Goal: Information Seeking & Learning: Compare options

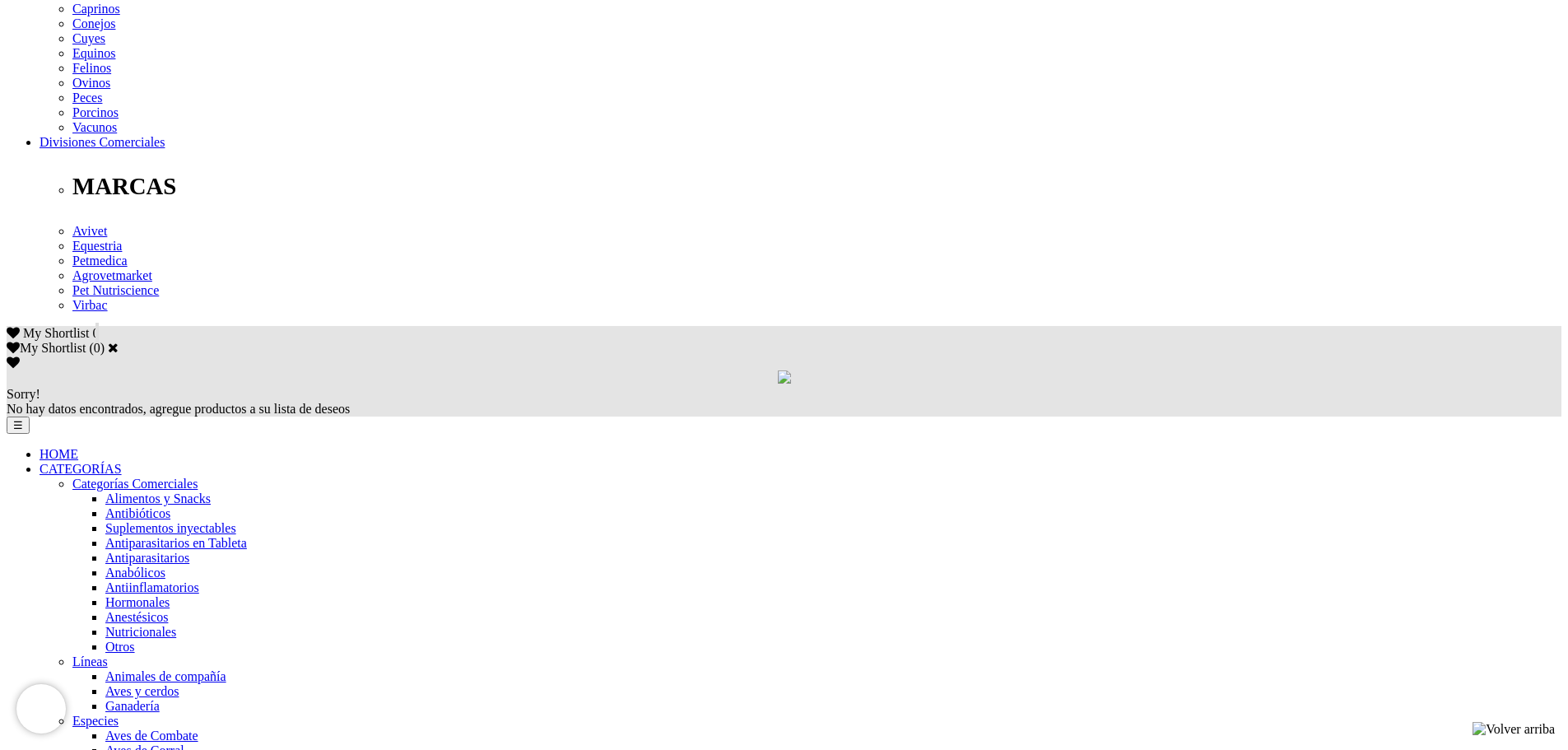
scroll to position [768, 0]
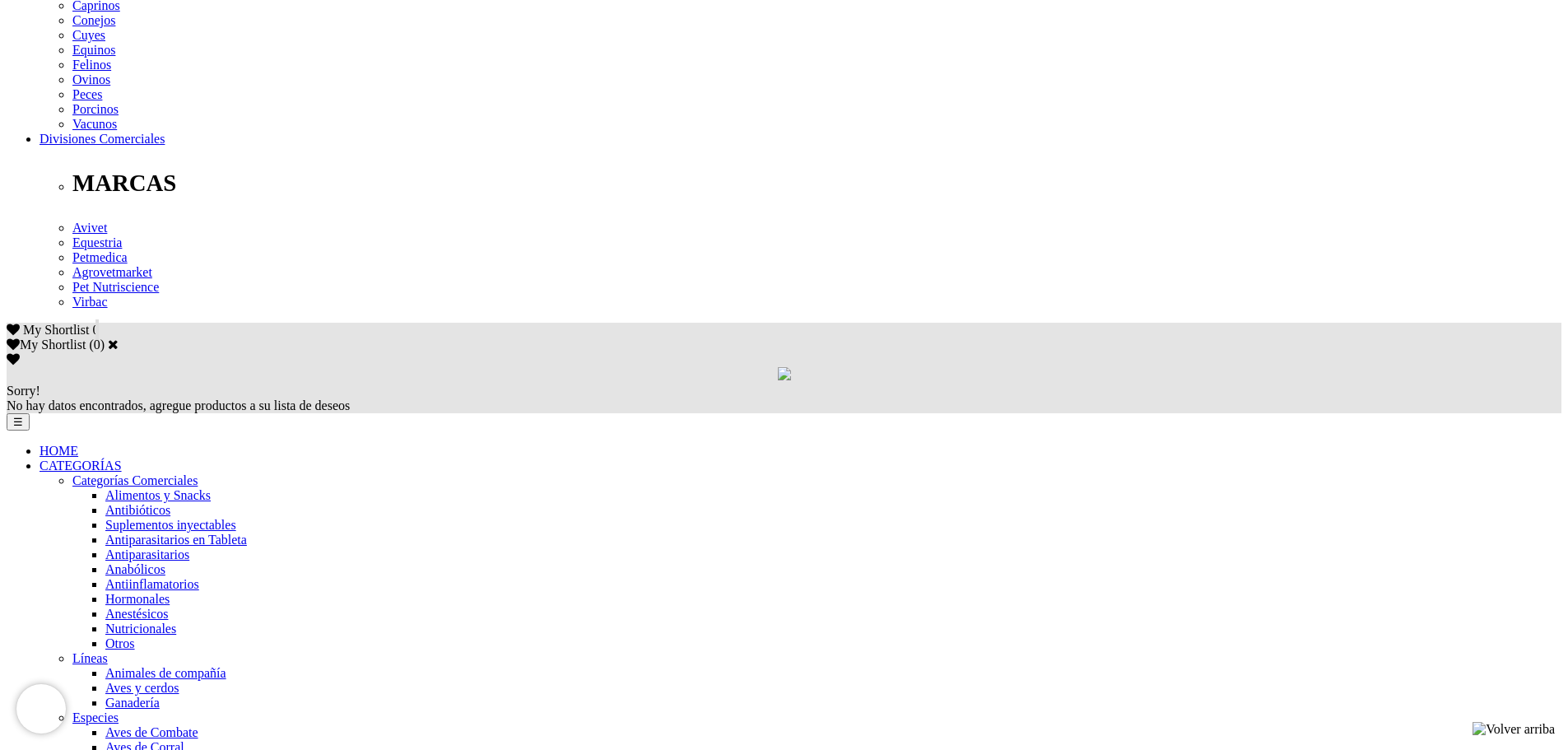
scroll to position [813, 0]
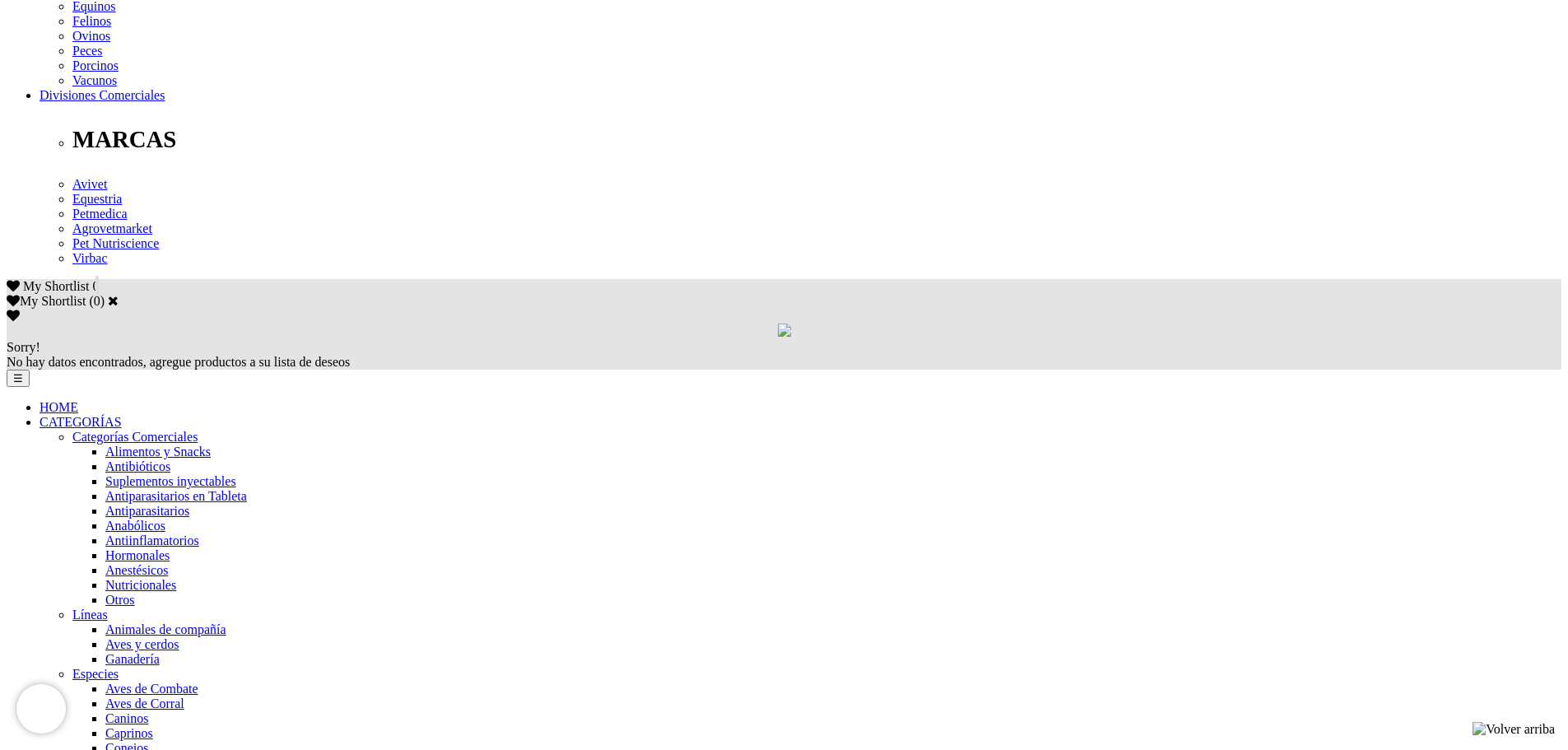
scroll to position [957, 0]
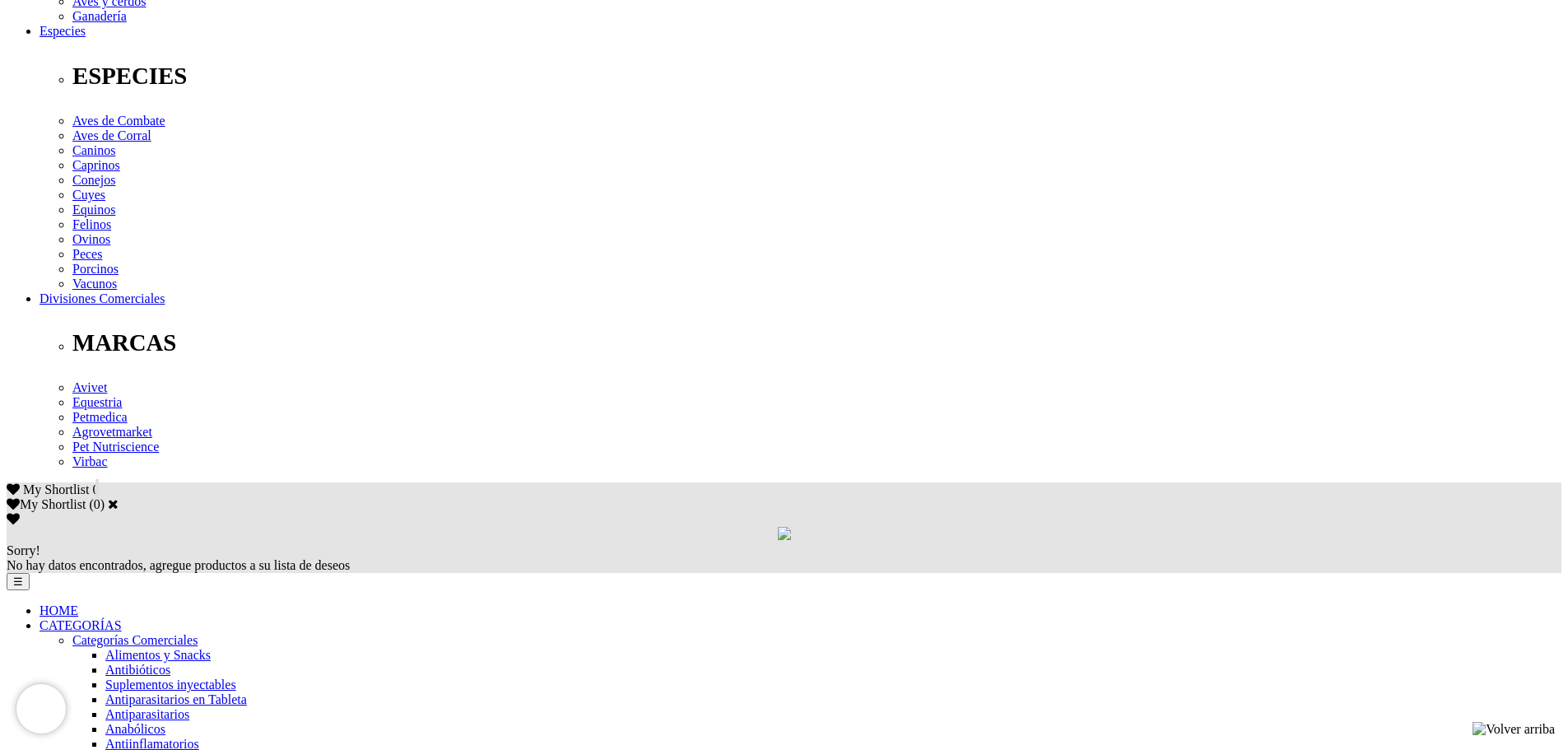
scroll to position [772, 0]
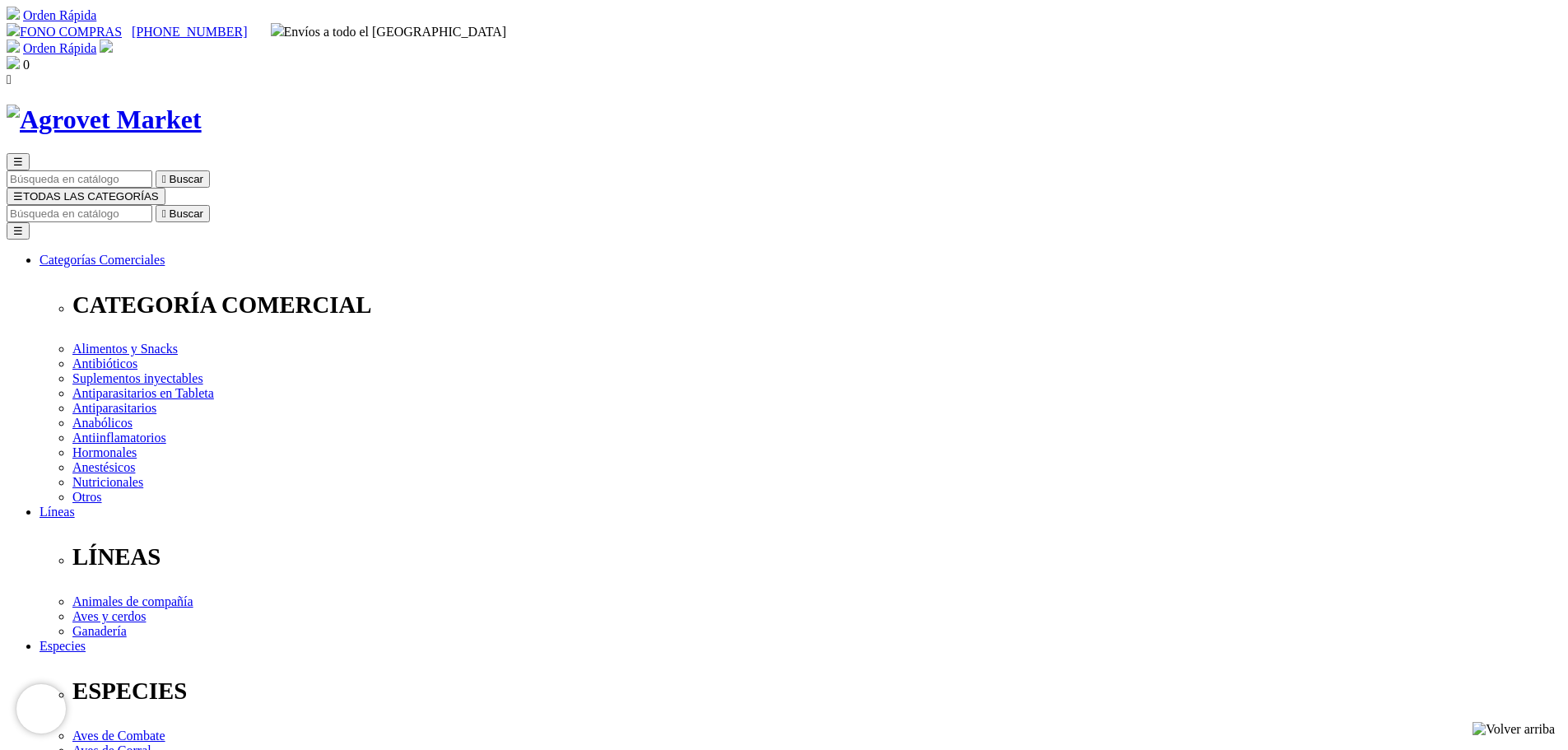
scroll to position [656, 0]
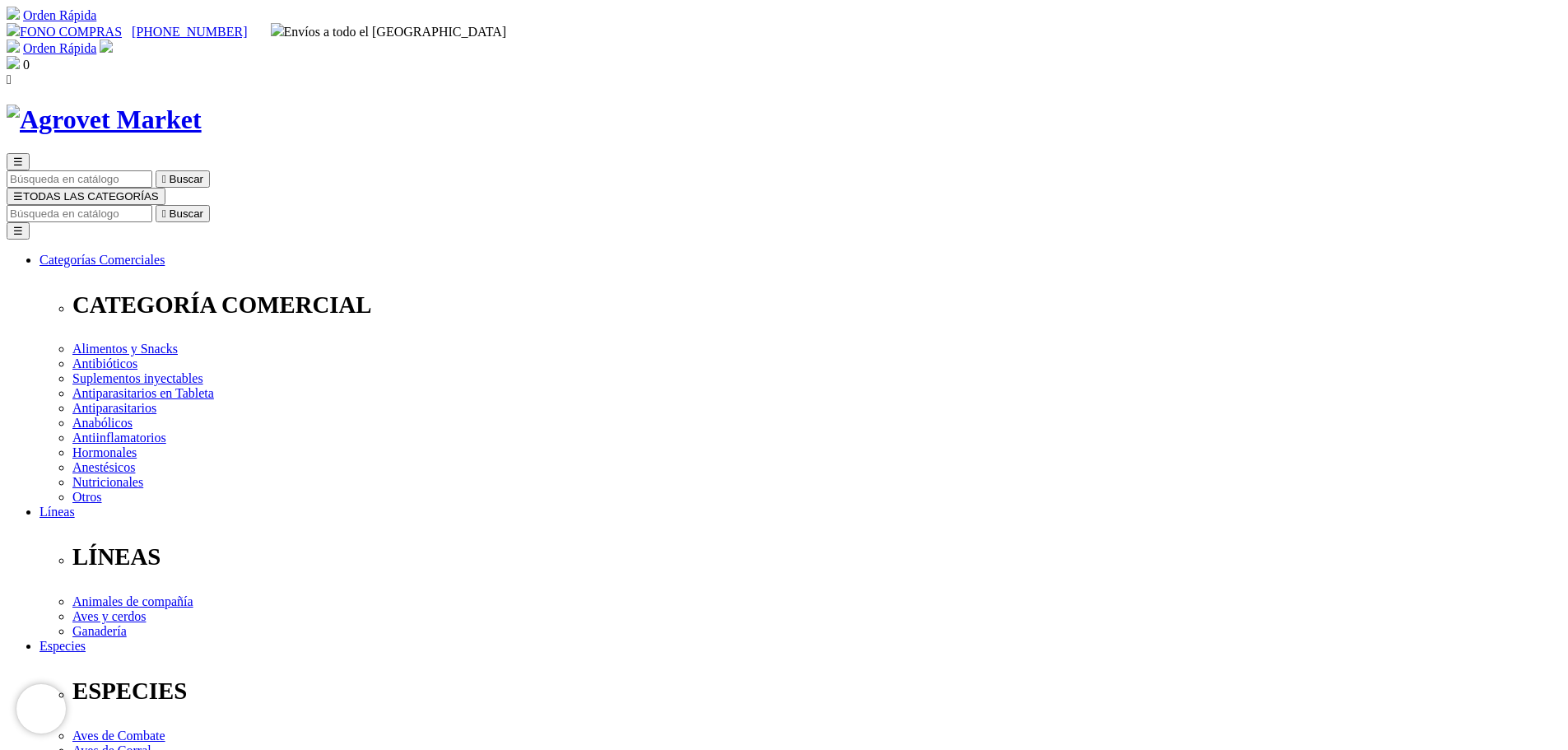
scroll to position [656, 0]
drag, startPoint x: 1566, startPoint y: 537, endPoint x: 1580, endPoint y: 556, distance: 23.6
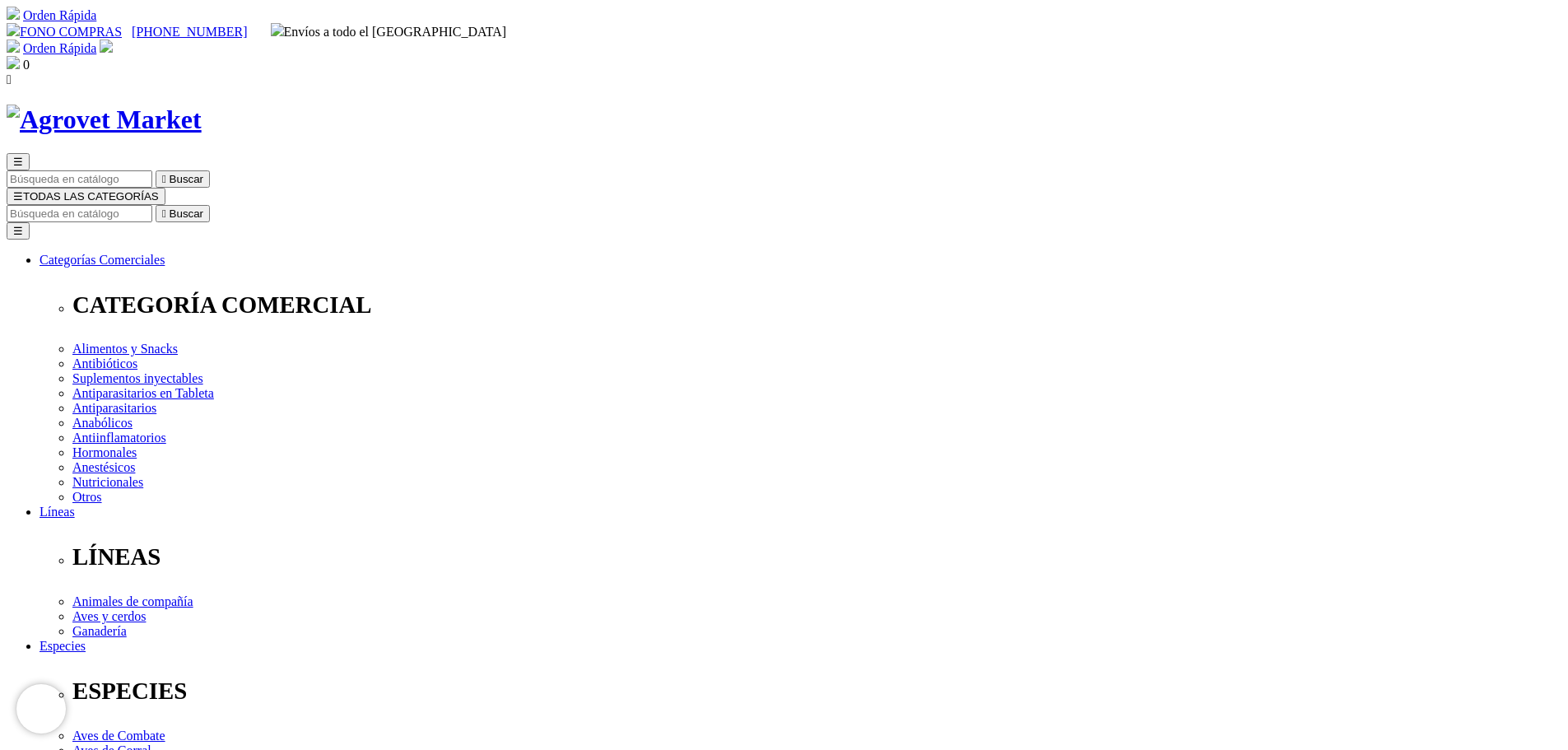
select select "386"
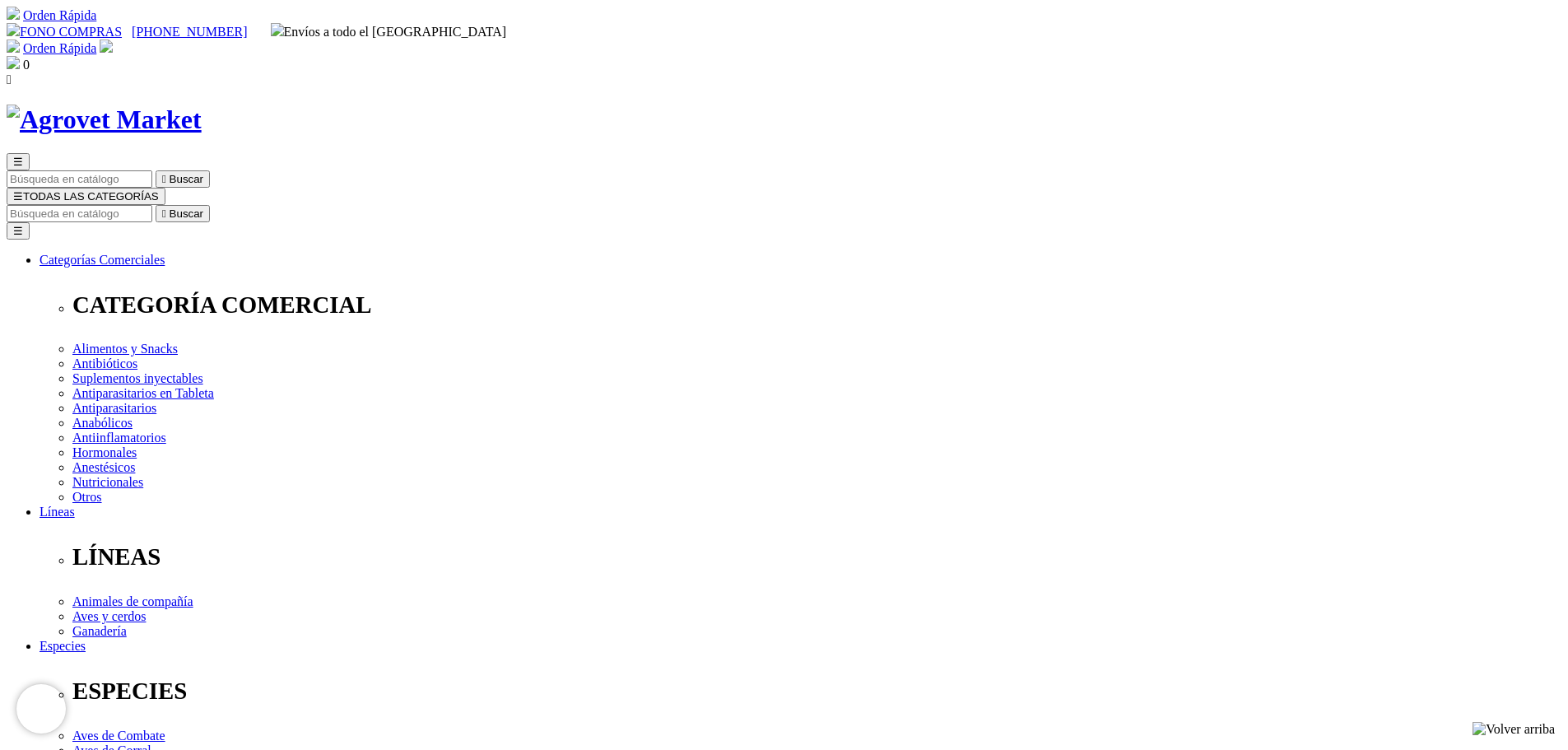
select select "385"
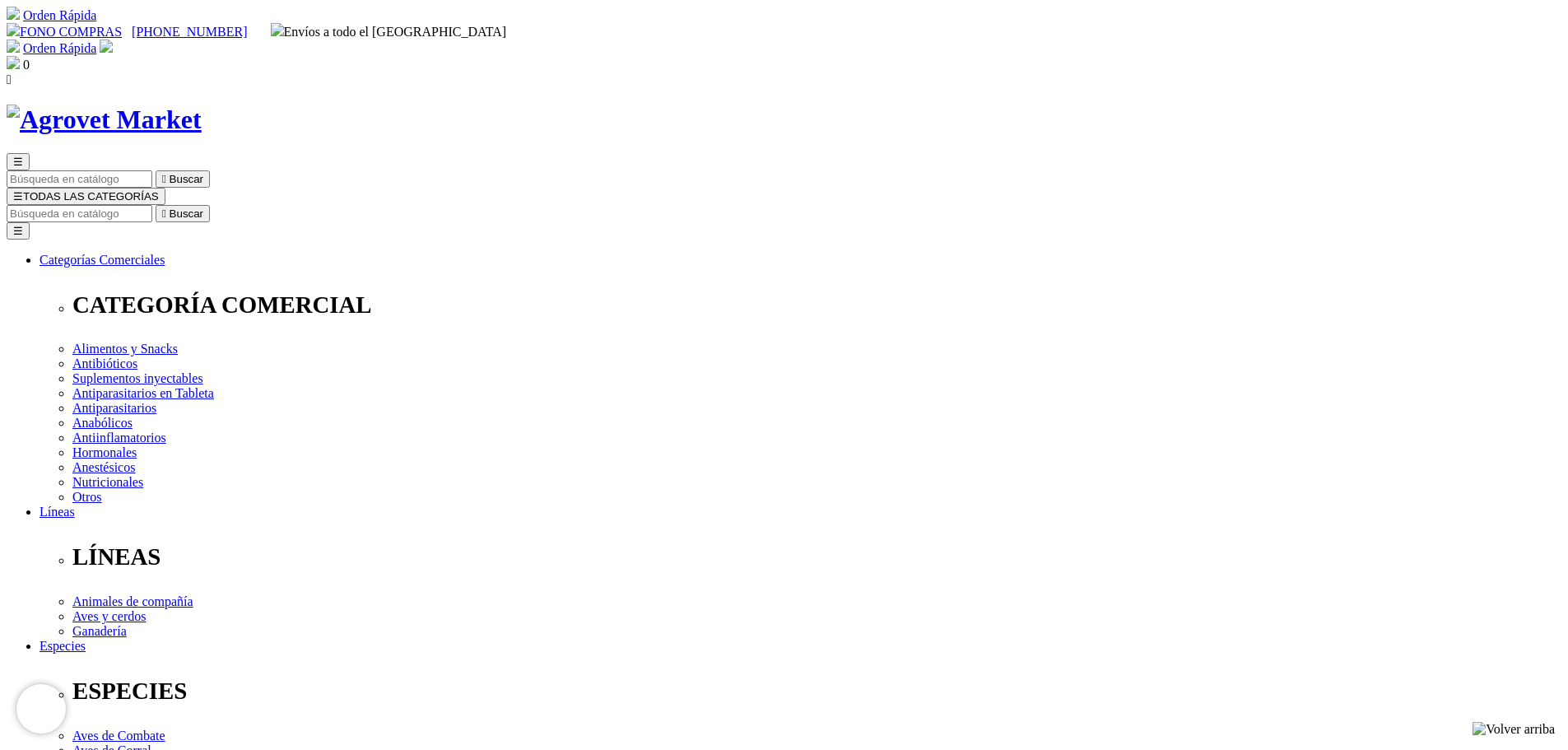
scroll to position [656, 0]
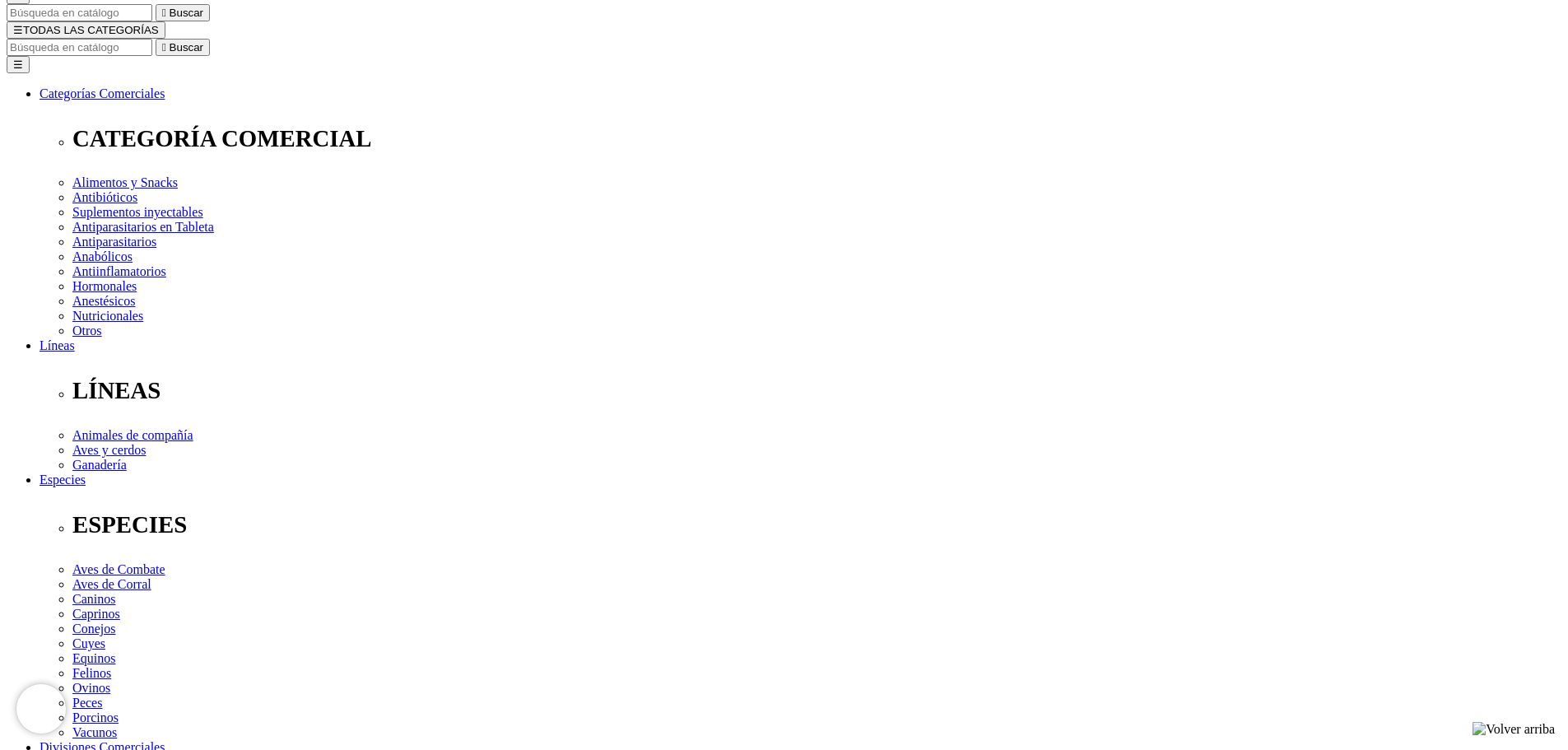
scroll to position [164, 0]
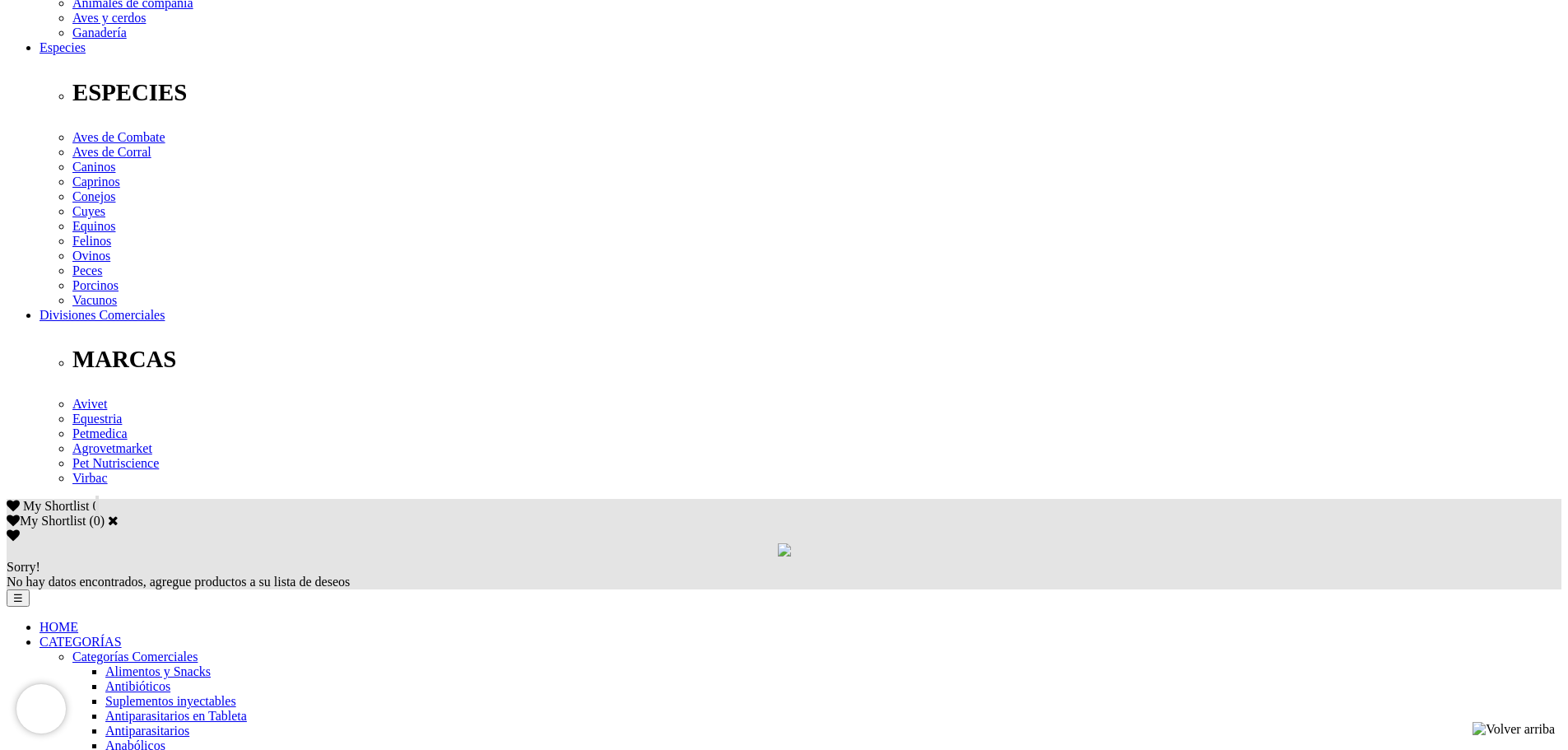
scroll to position [656, 0]
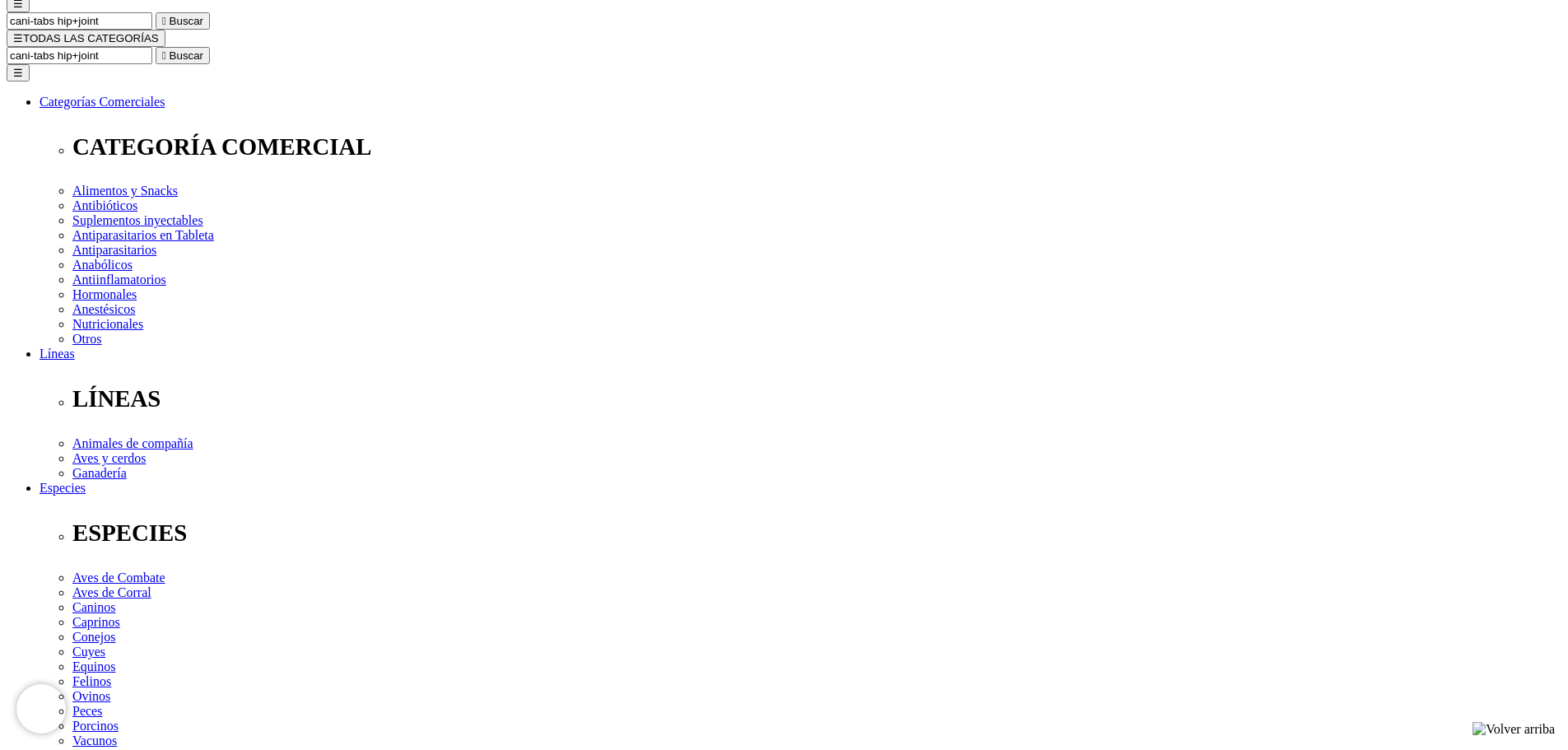
scroll to position [154, 0]
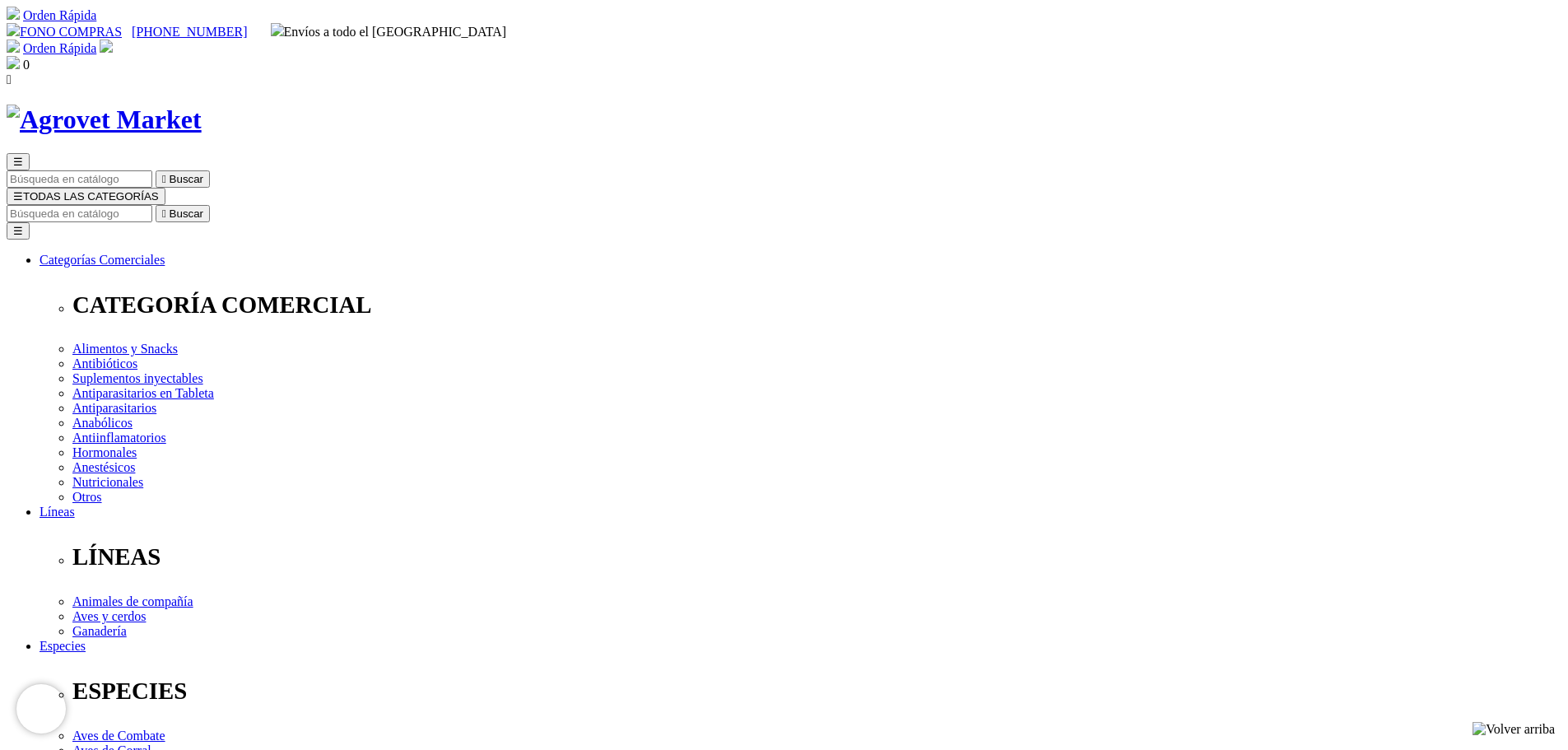
select select "26"
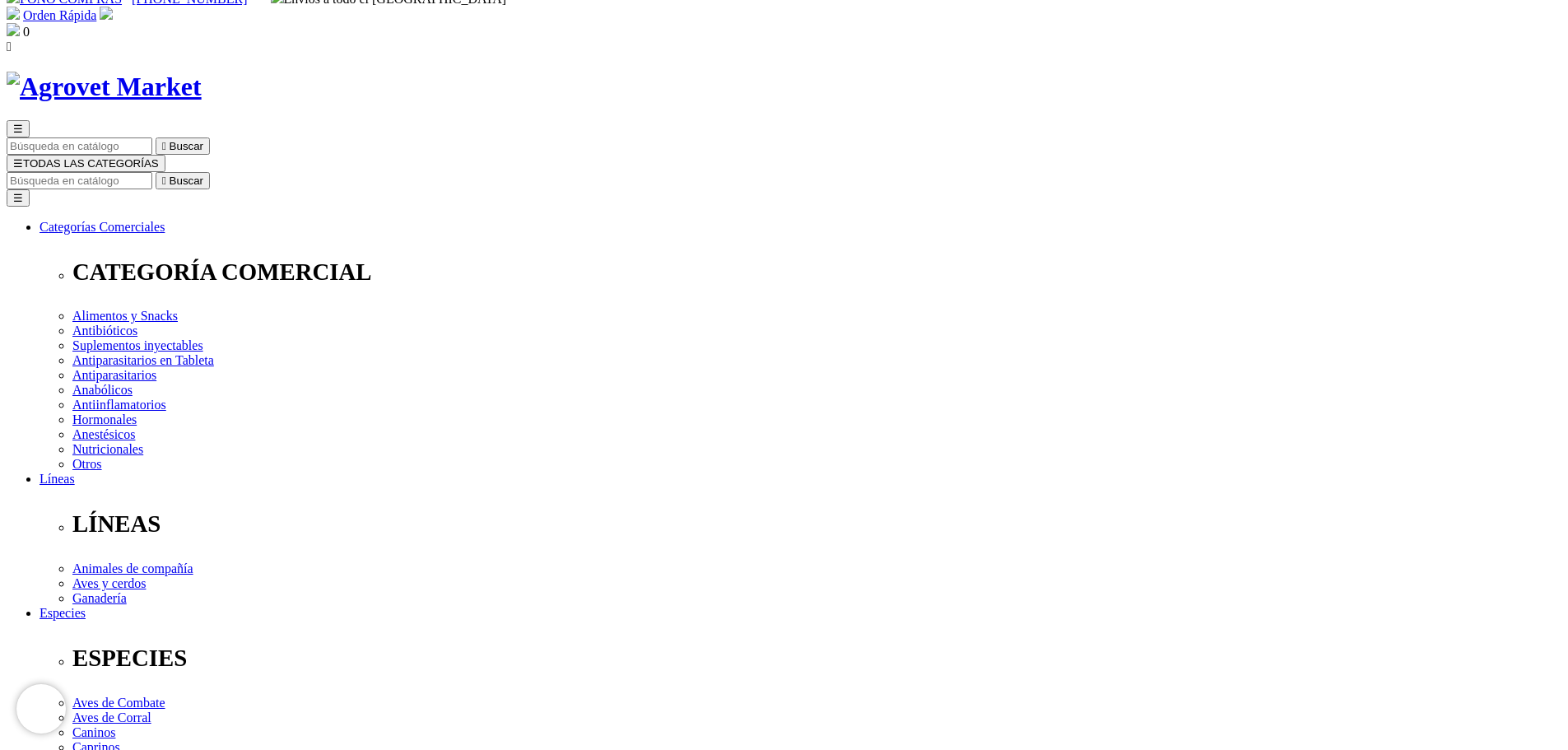
scroll to position [0, 0]
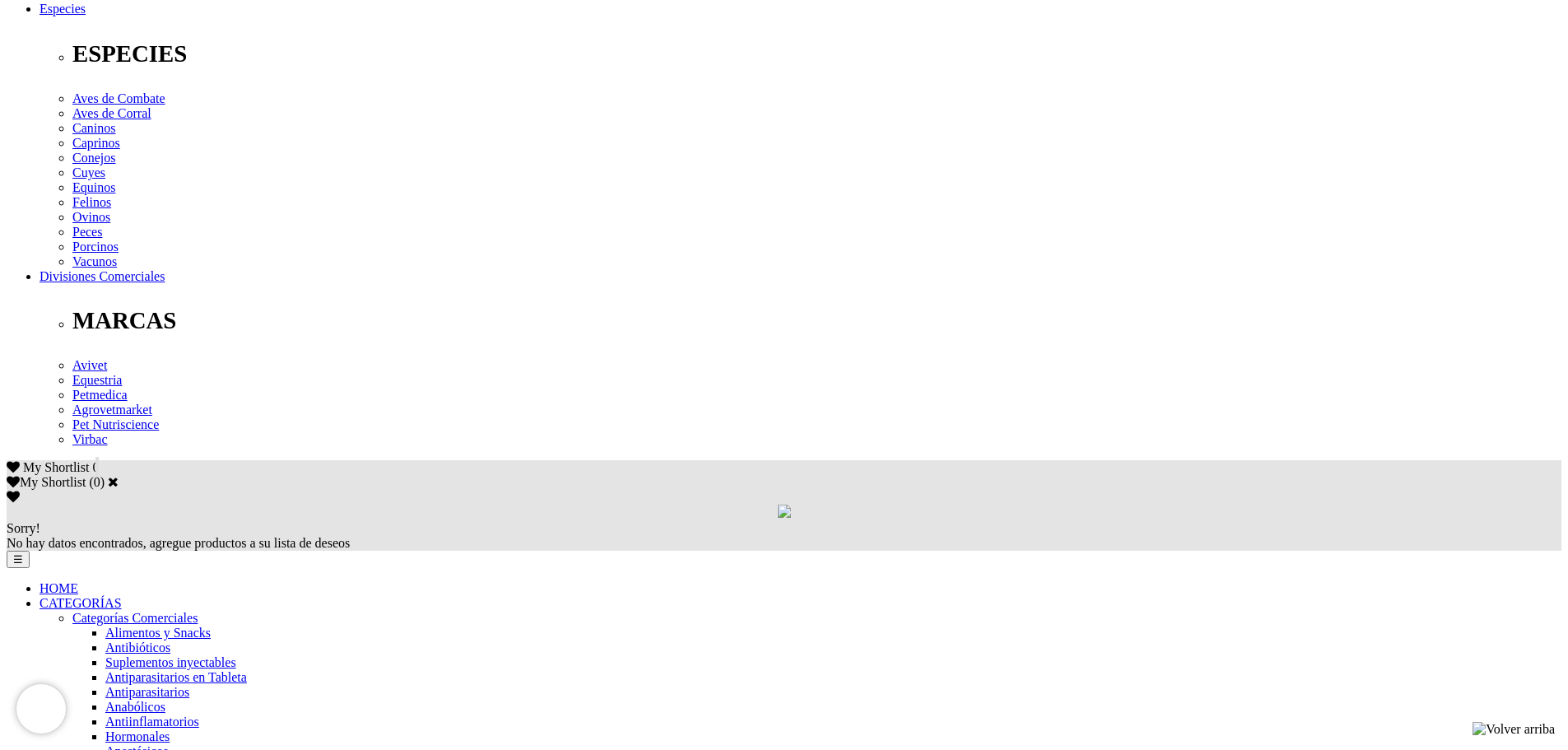
scroll to position [656, 0]
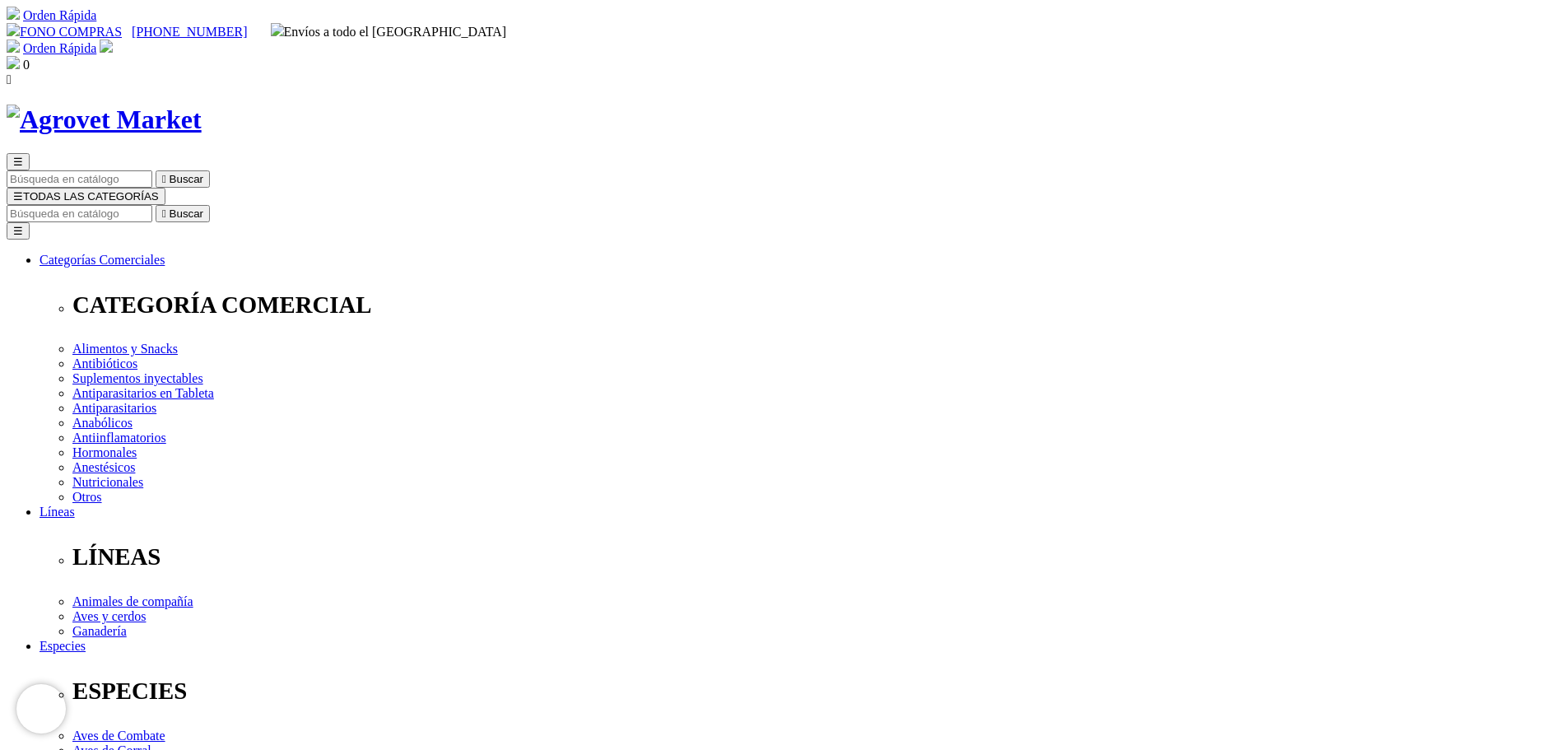
select select "25"
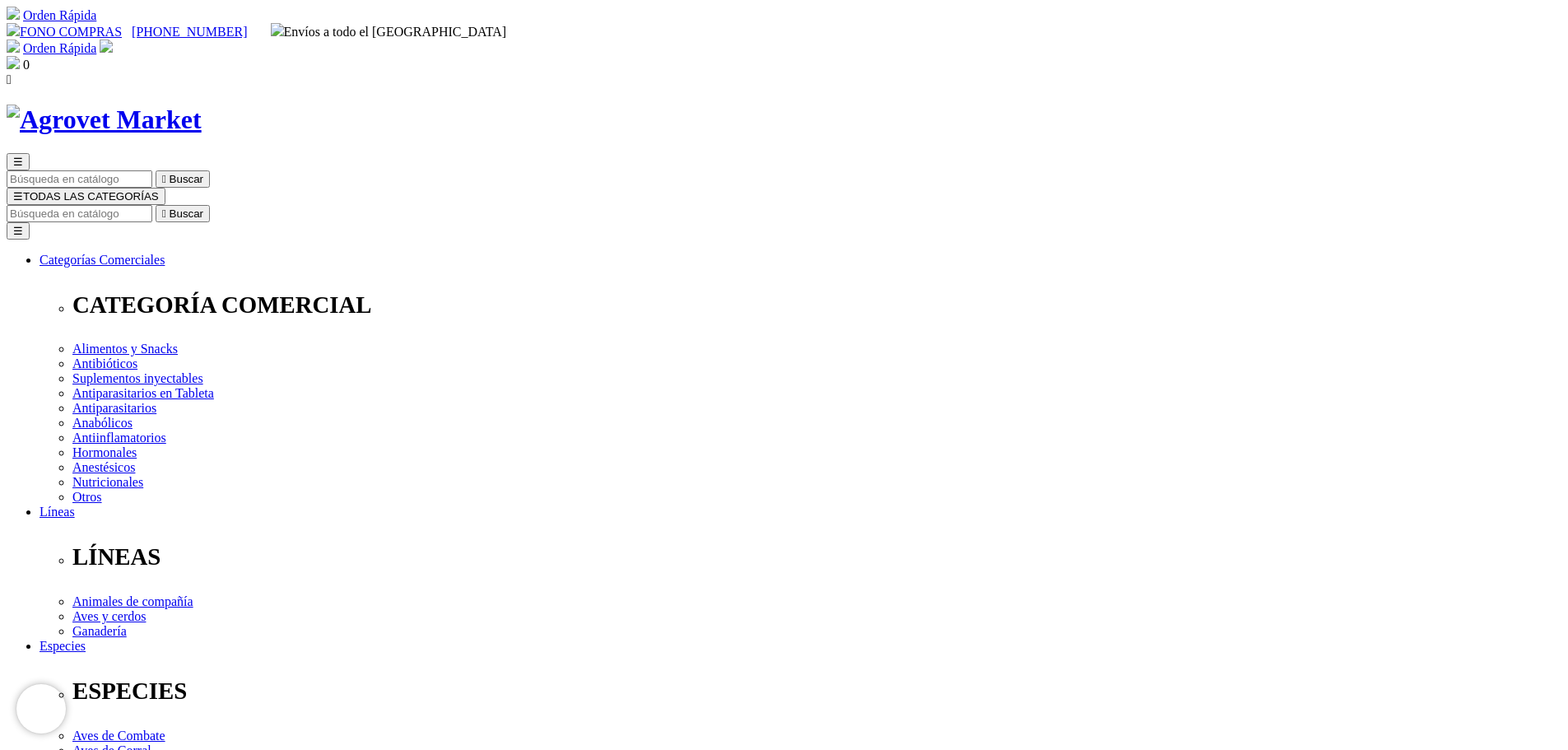
click at [152, 205] on input "Buscar" at bounding box center [80, 214] width 146 height 18
type input "ARTHROSAMINE"
click at [249, 205] on button " Buscar" at bounding box center [276, 214] width 54 height 18
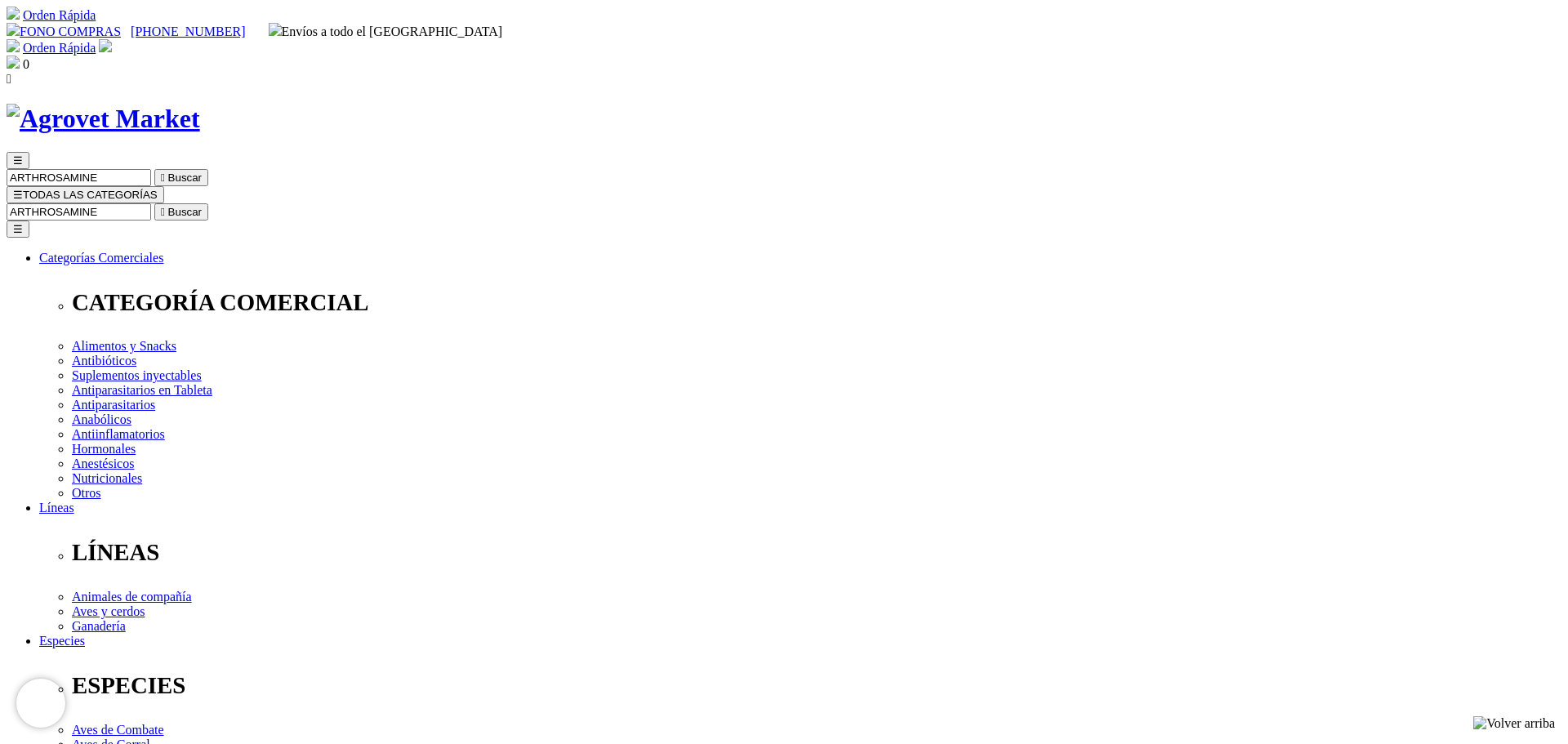
click at [165, 206] on icon "" at bounding box center [162, 212] width 4 height 12
click at [151, 203] on input "ARTHROSAMINE" at bounding box center [79, 212] width 145 height 17
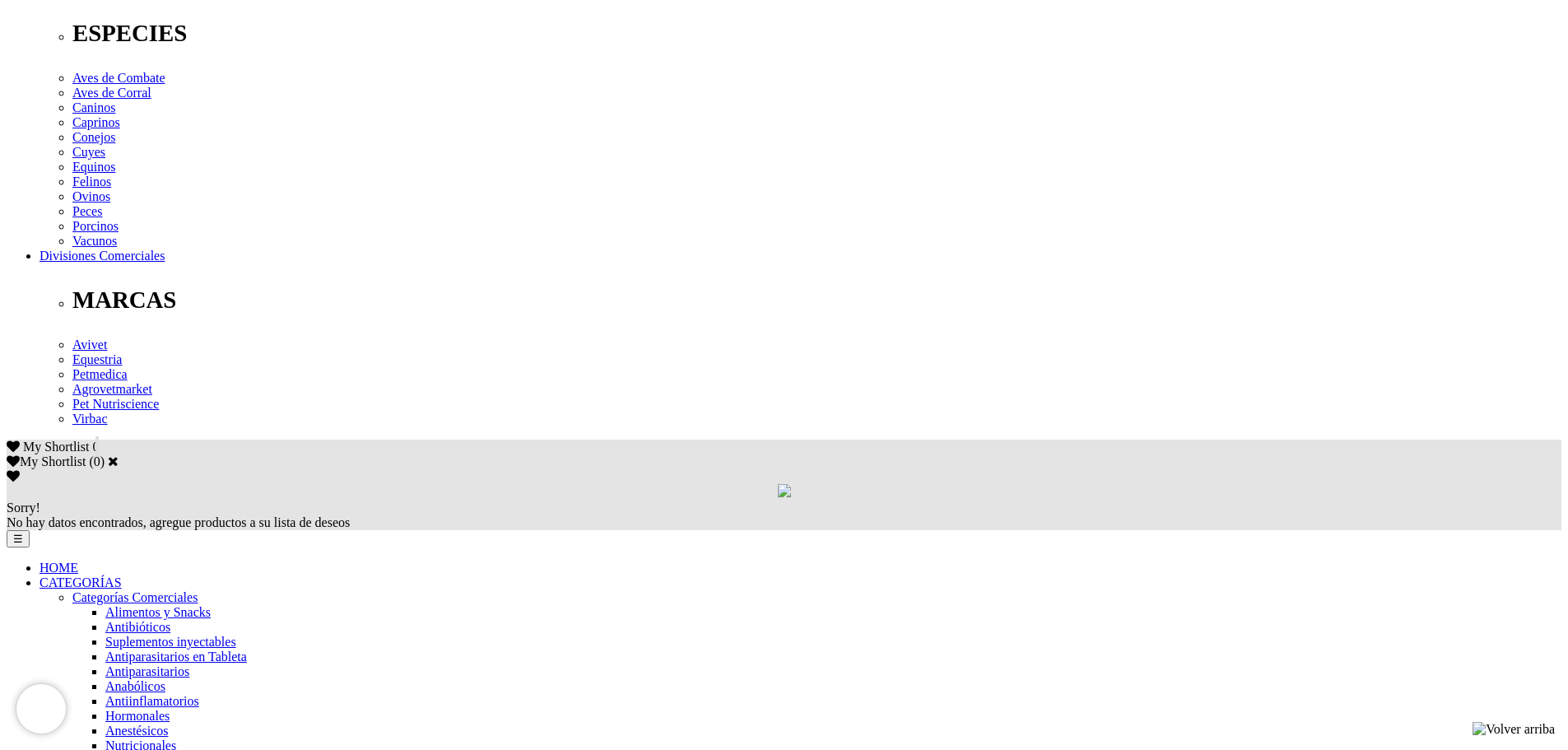
scroll to position [663, 0]
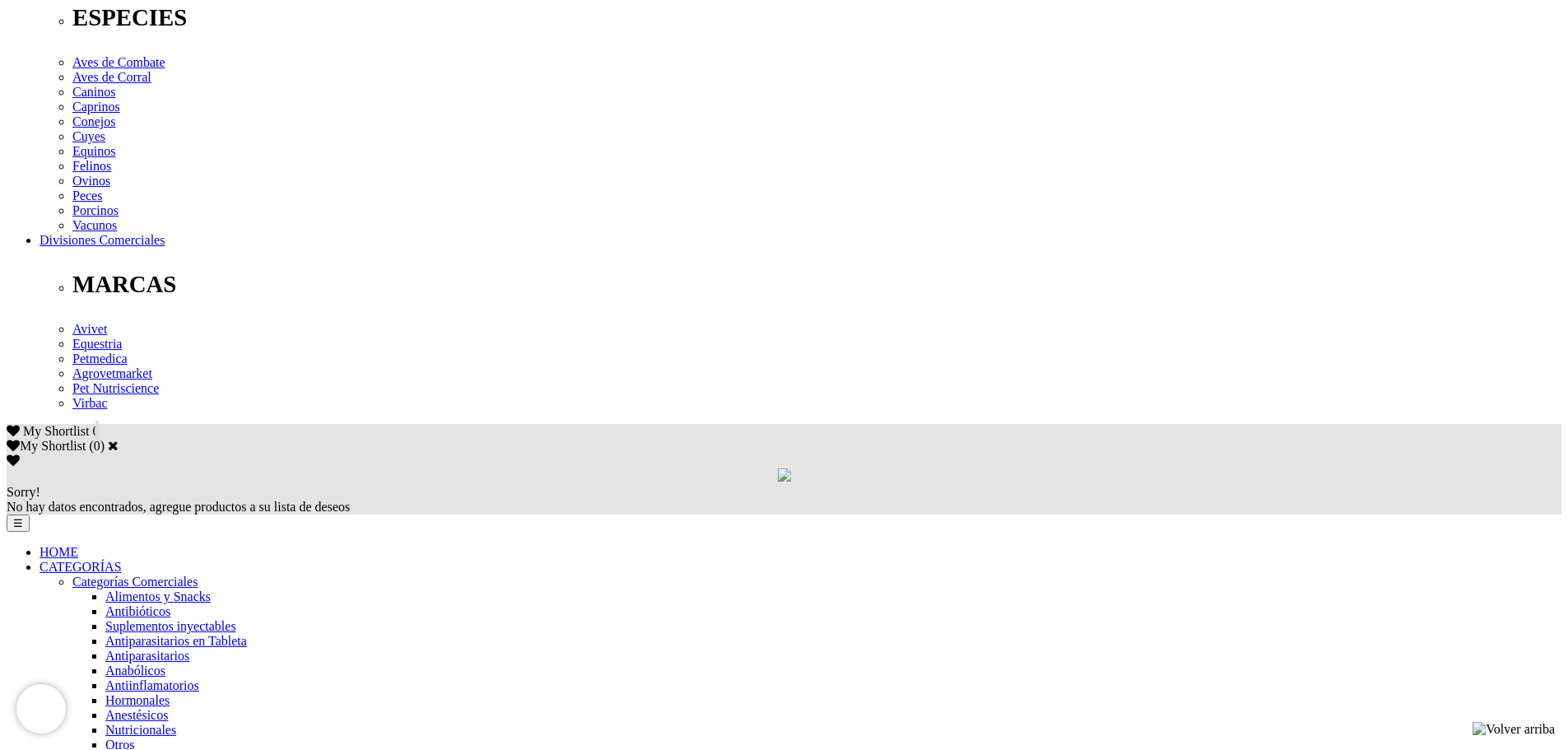
scroll to position [681, 0]
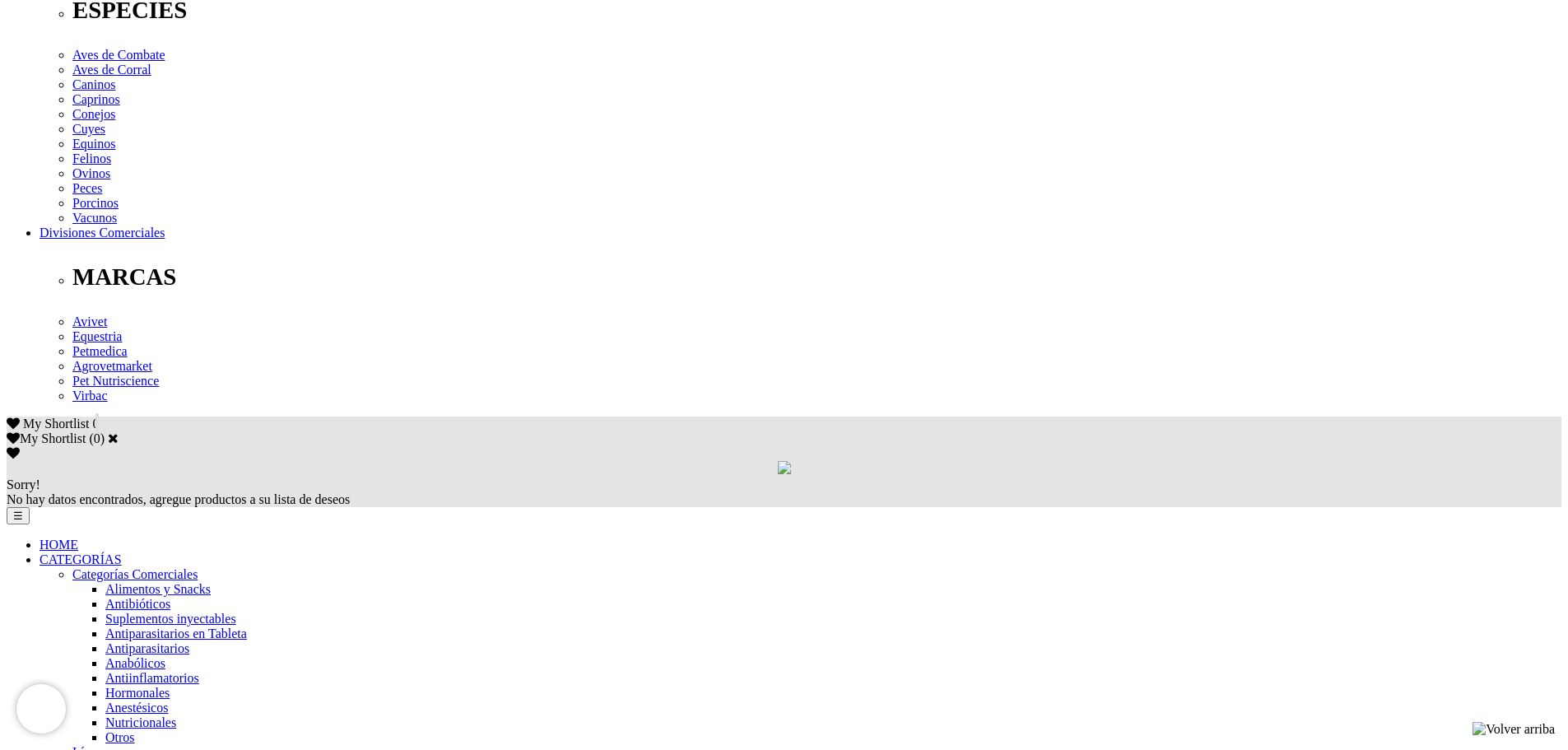
drag, startPoint x: 0, startPoint y: 0, endPoint x: 1580, endPoint y: 597, distance: 1689.0
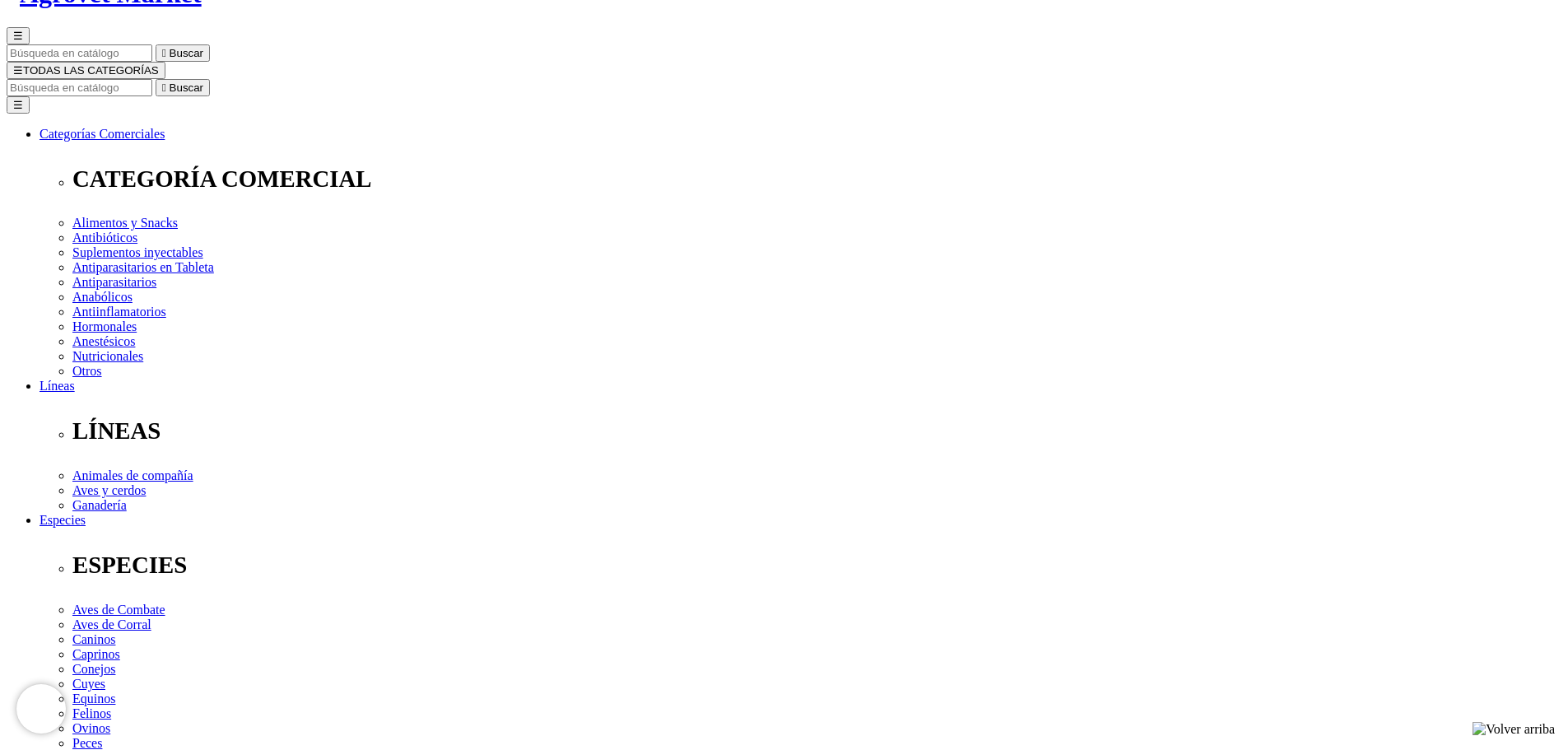
scroll to position [124, 0]
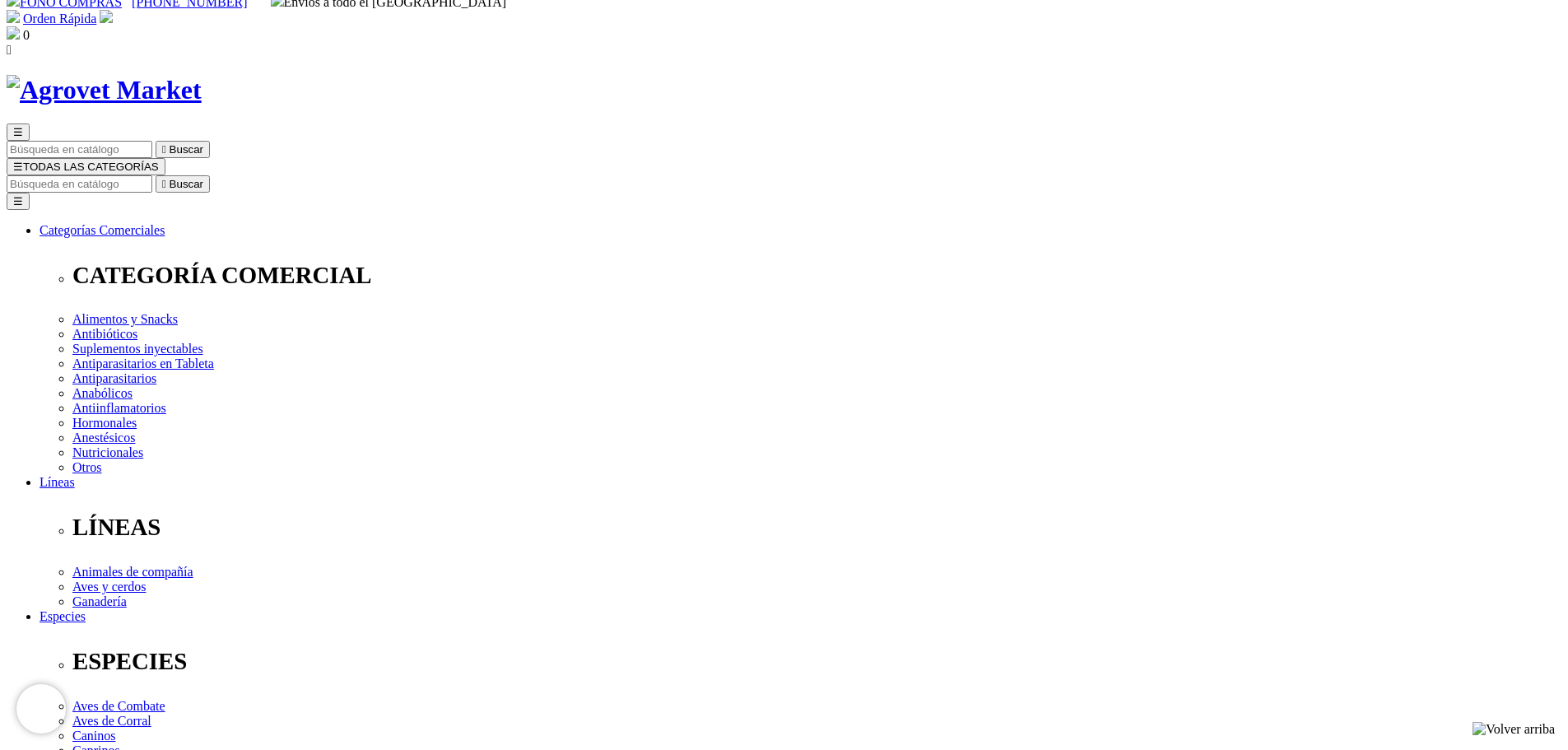
scroll to position [35, 0]
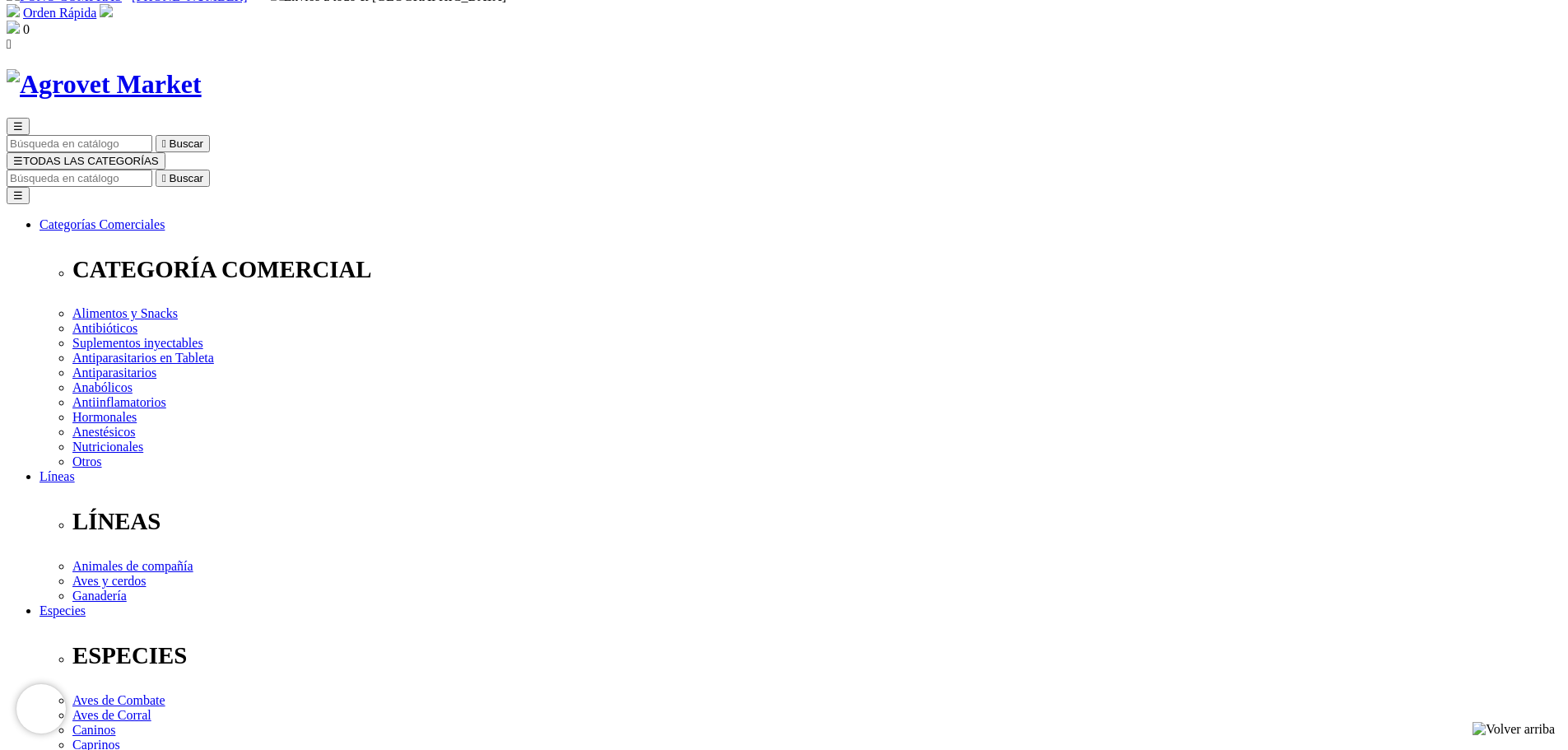
drag, startPoint x: 0, startPoint y: 0, endPoint x: 1580, endPoint y: 319, distance: 1611.9
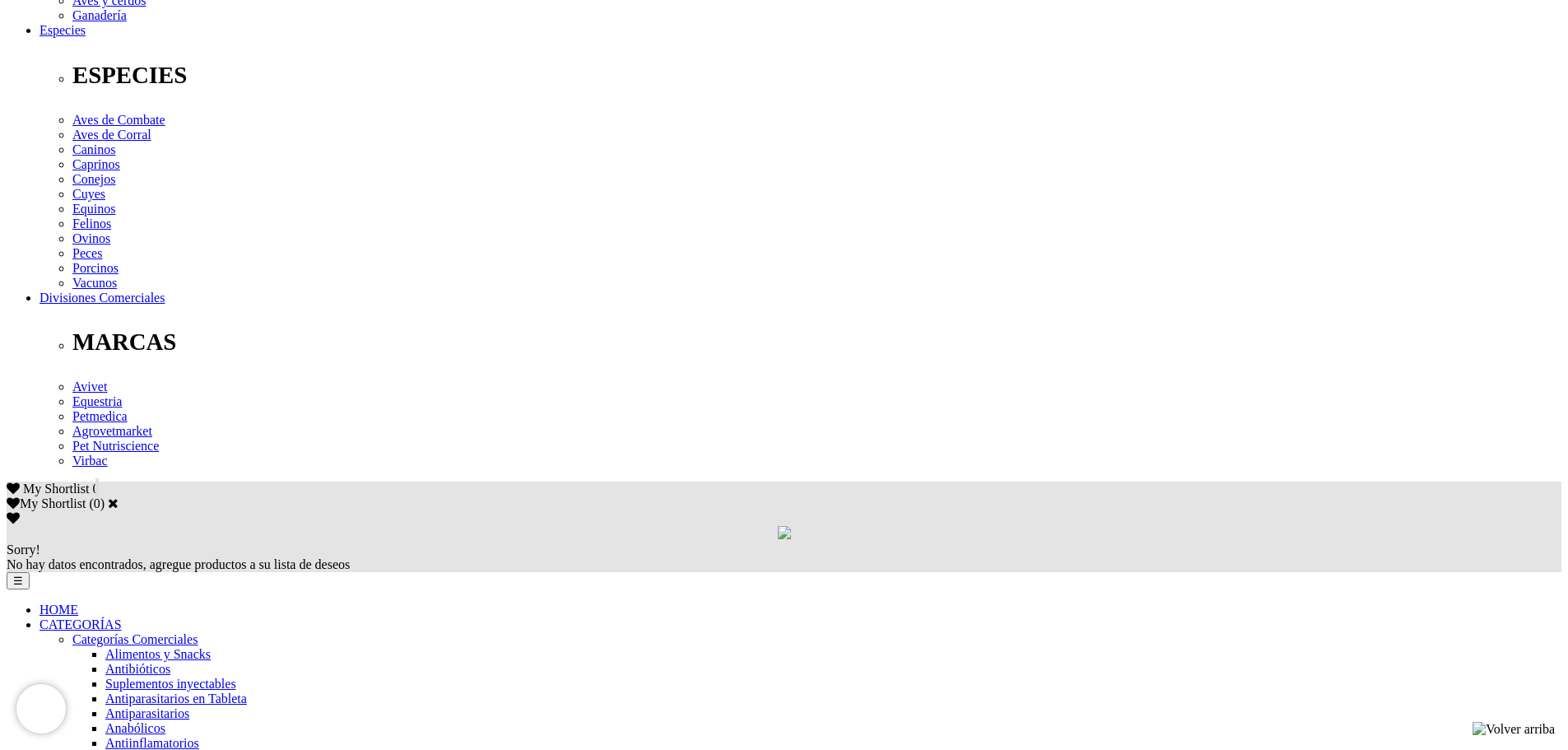
scroll to position [707, 0]
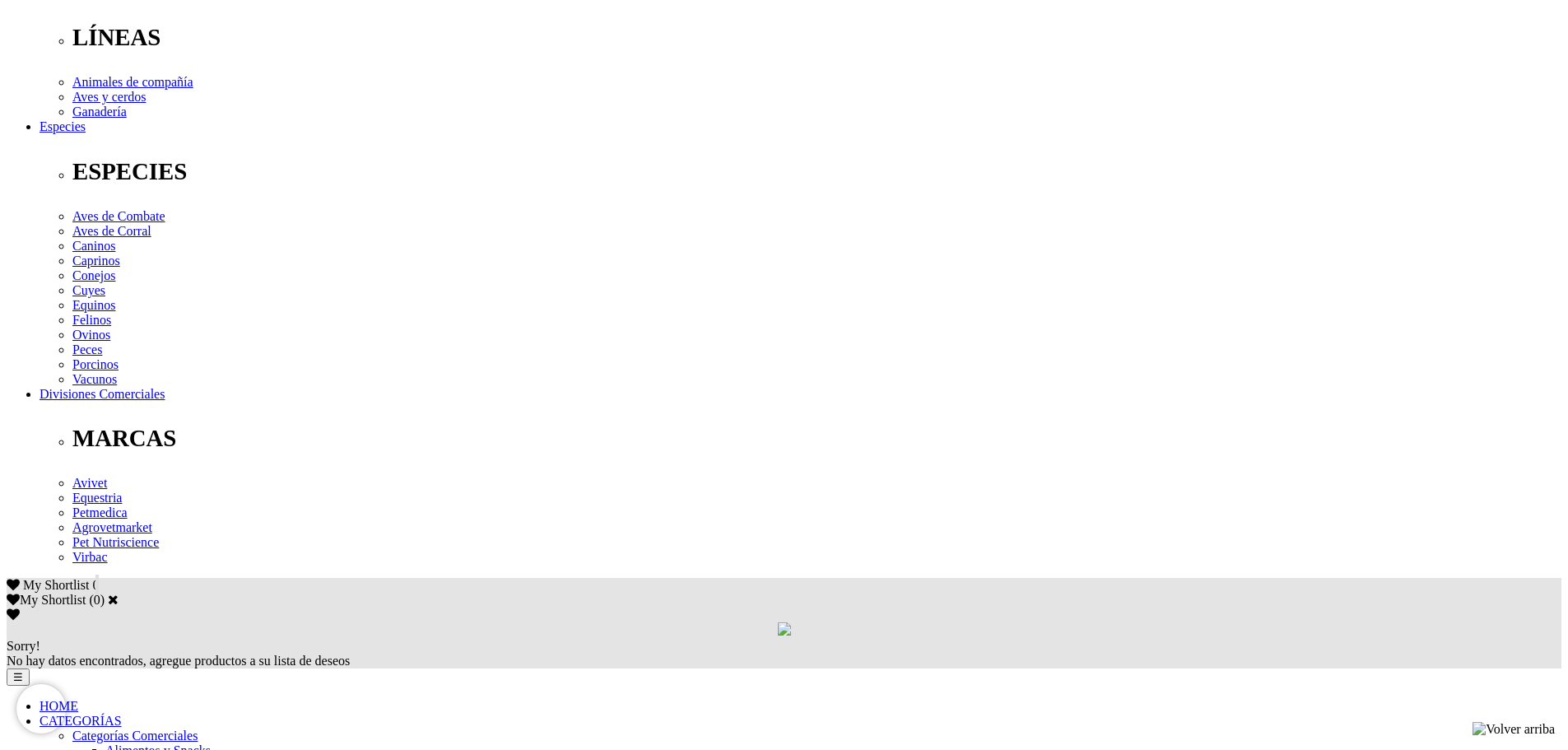
scroll to position [512, 0]
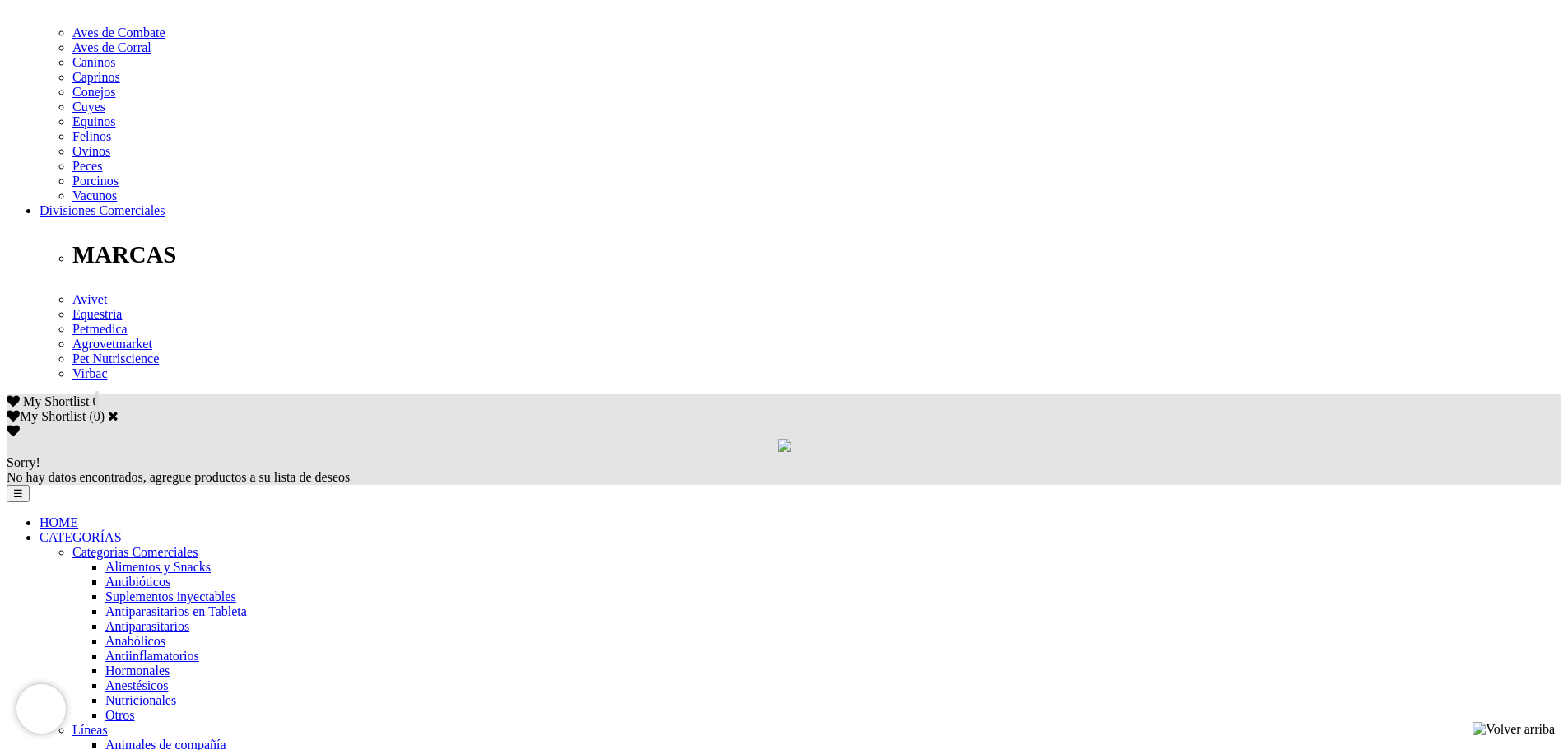
scroll to position [715, 0]
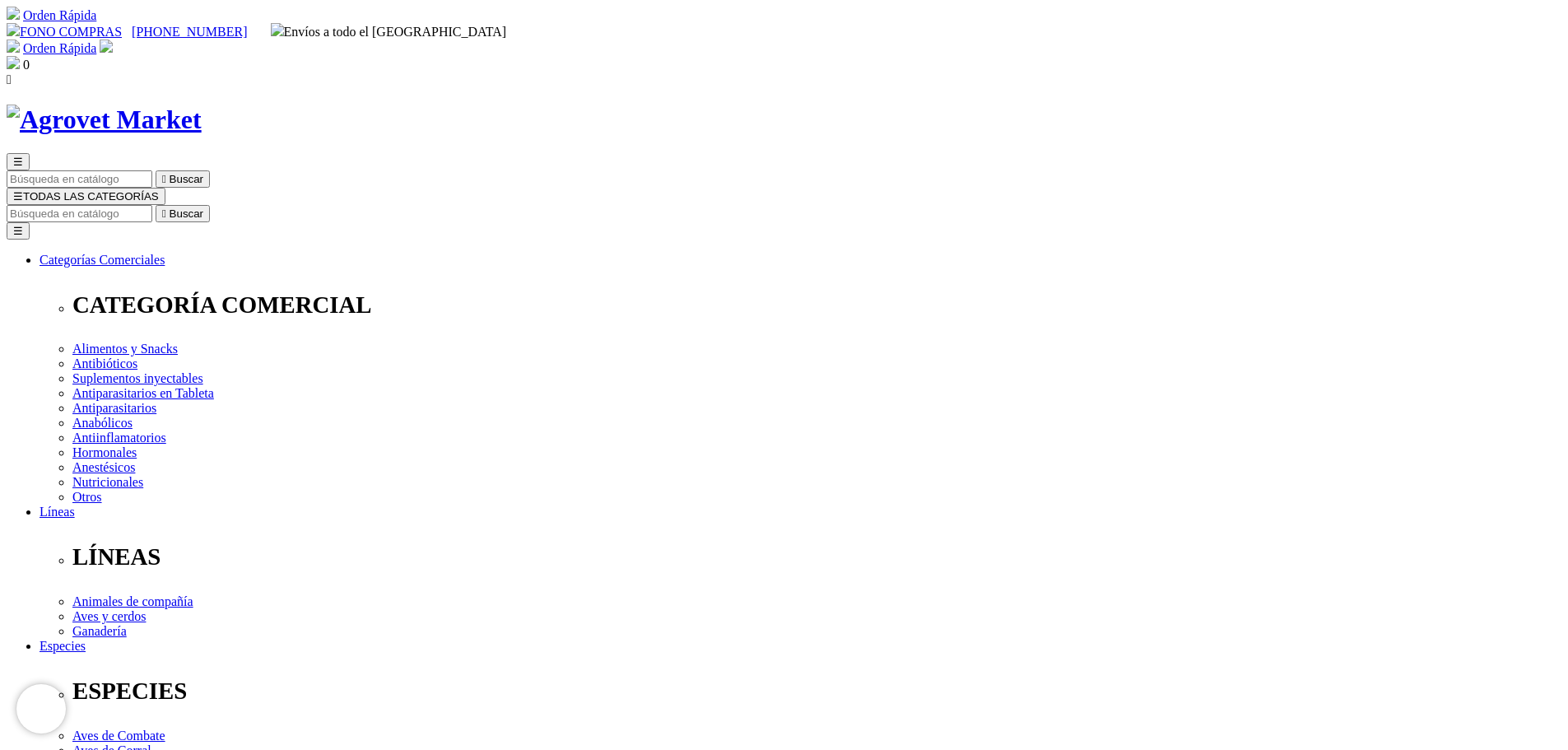
scroll to position [14, 0]
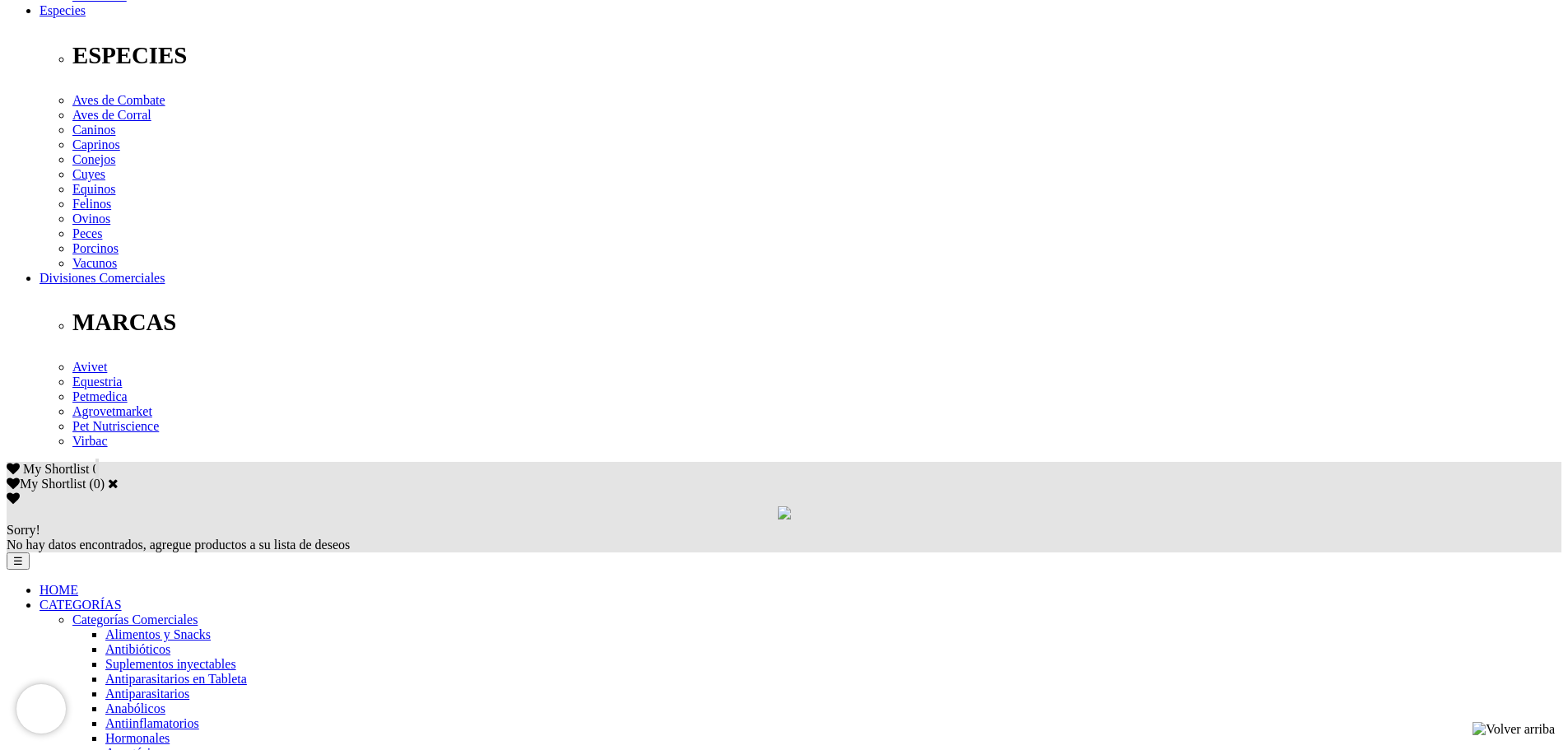
scroll to position [643, 0]
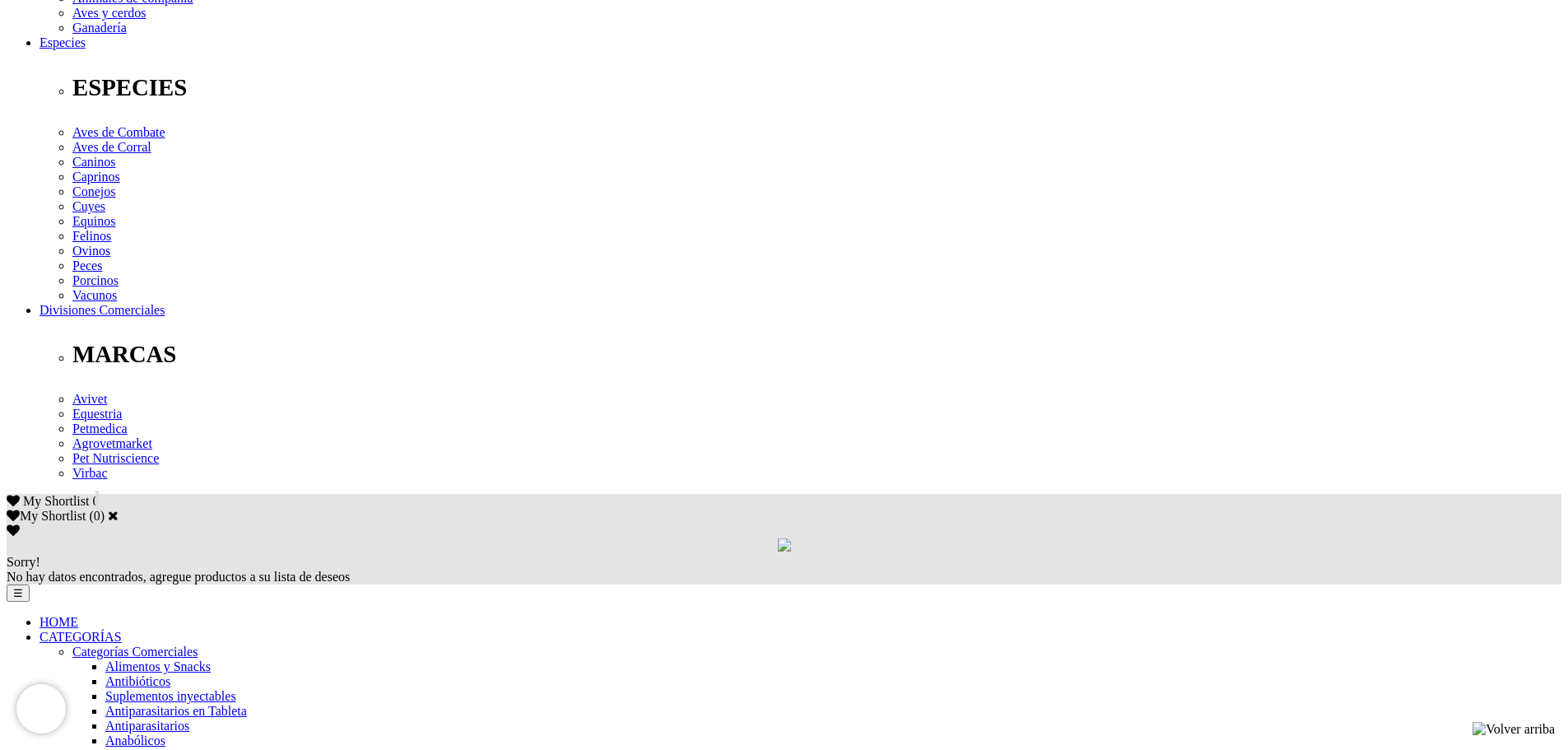
scroll to position [656, 0]
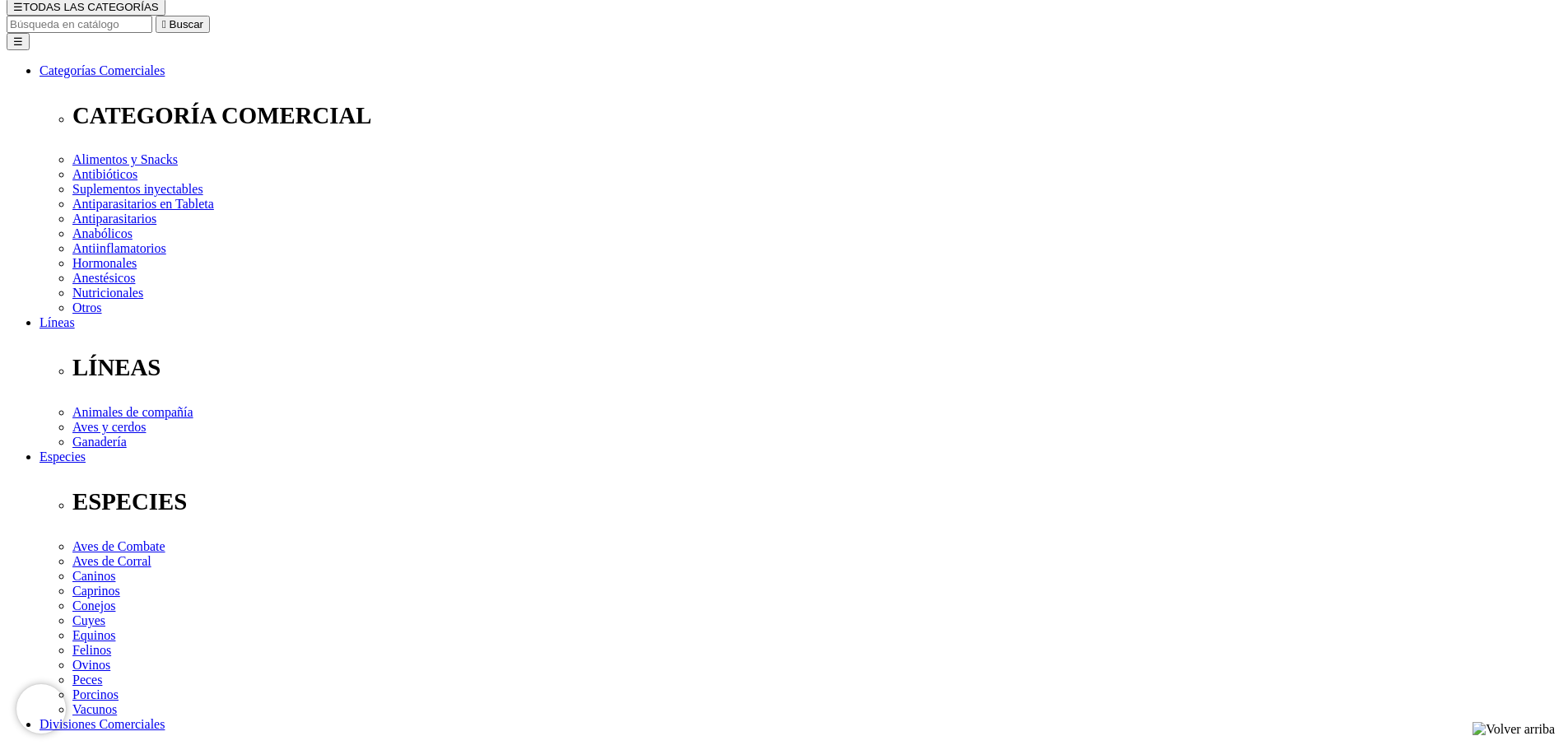
scroll to position [187, 0]
